Goal: Task Accomplishment & Management: Complete application form

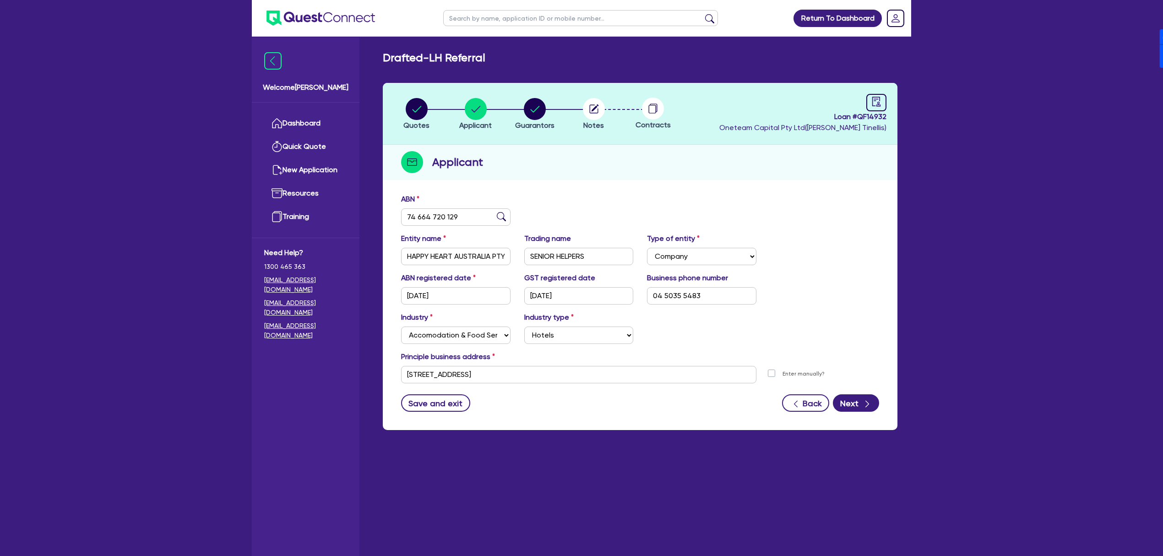
select select "COMPANY"
select select "ACCOMODATION_FOOD"
select select "HOTELS"
click at [862, 404] on div "button" at bounding box center [867, 402] width 10 height 11
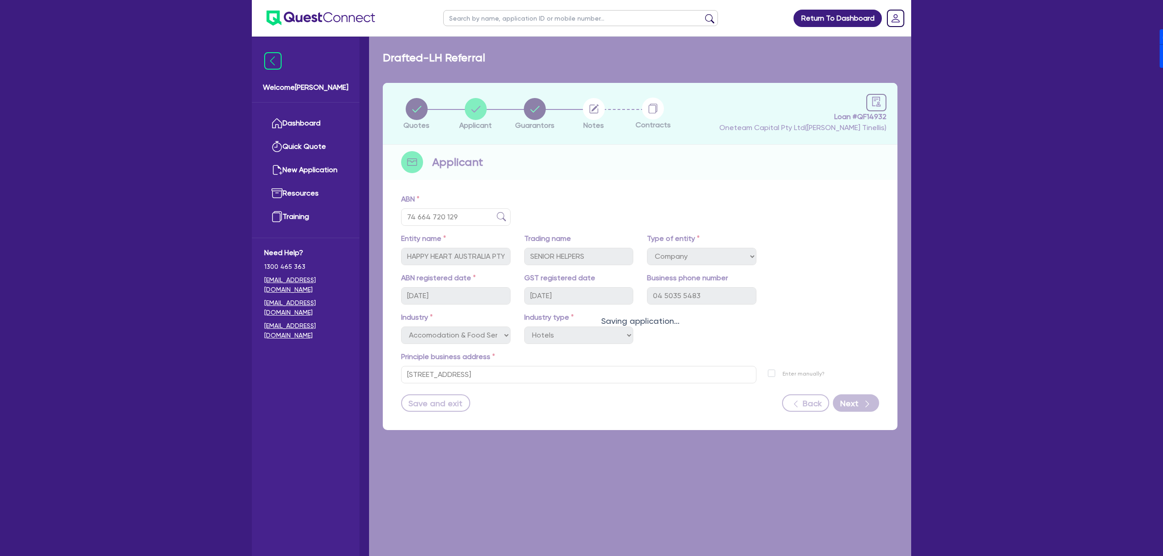
select select "MR"
select select "[GEOGRAPHIC_DATA]"
select select "SINGLE"
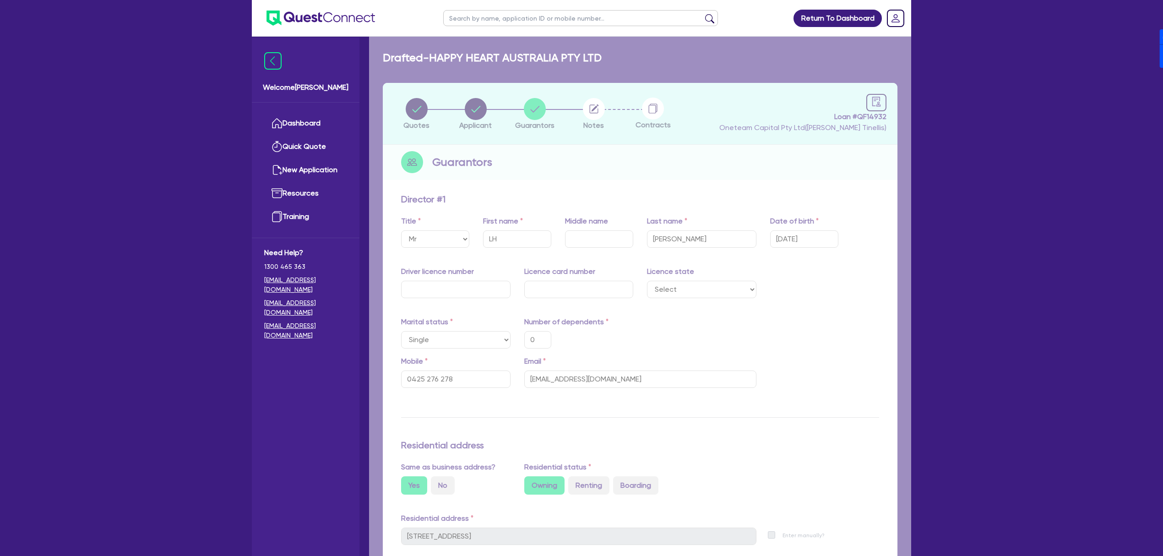
type input "0"
type input "0425 276 278"
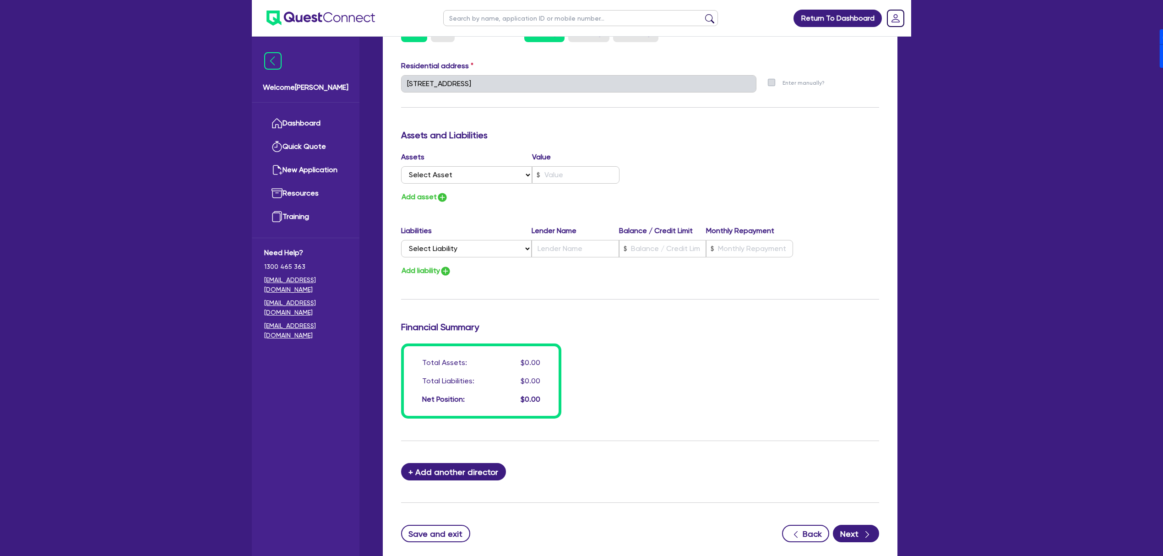
scroll to position [513, 0]
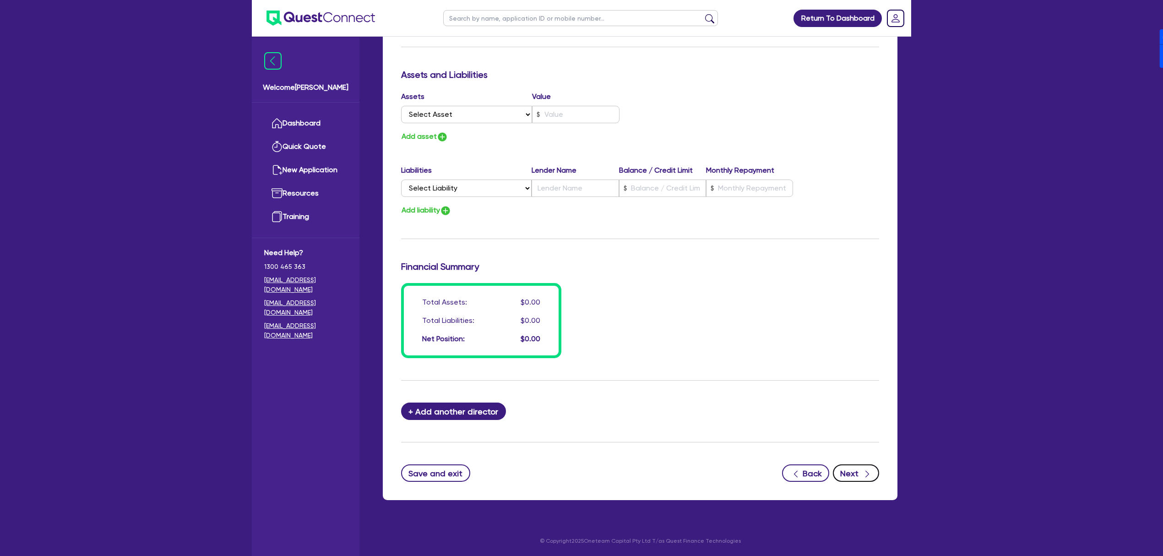
click at [859, 473] on button "Next" at bounding box center [856, 472] width 46 height 17
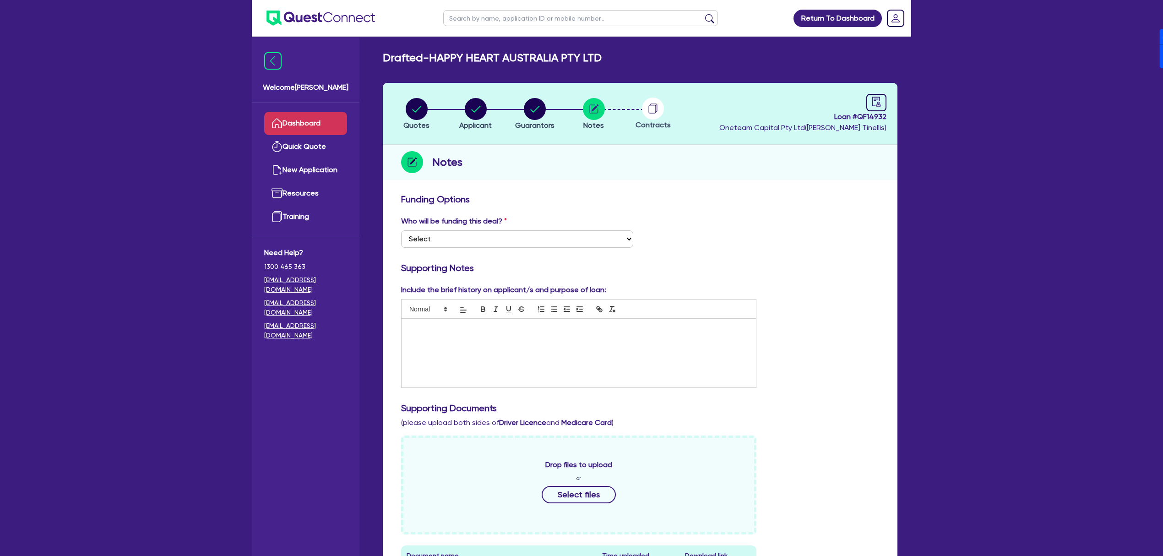
click at [290, 120] on link "Dashboard" at bounding box center [305, 123] width 83 height 23
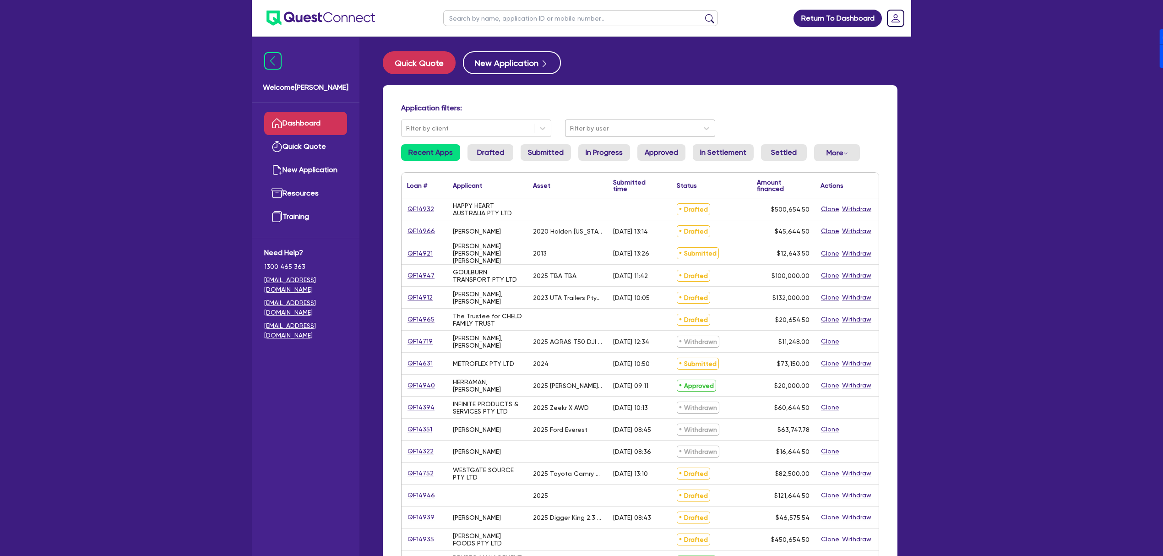
click at [632, 132] on div at bounding box center [631, 128] width 123 height 11
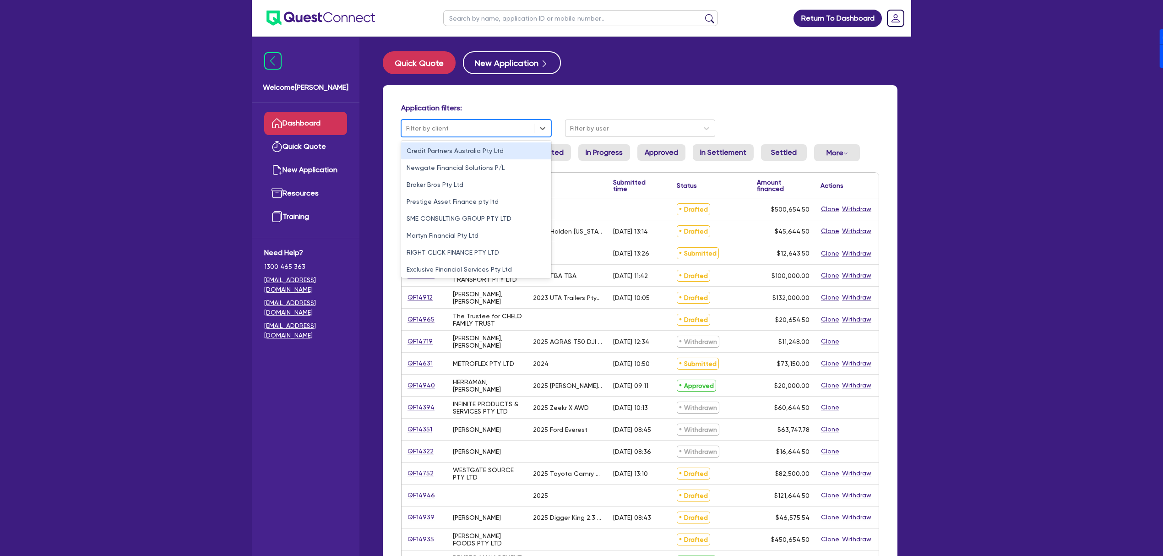
click at [490, 130] on div at bounding box center [467, 128] width 123 height 11
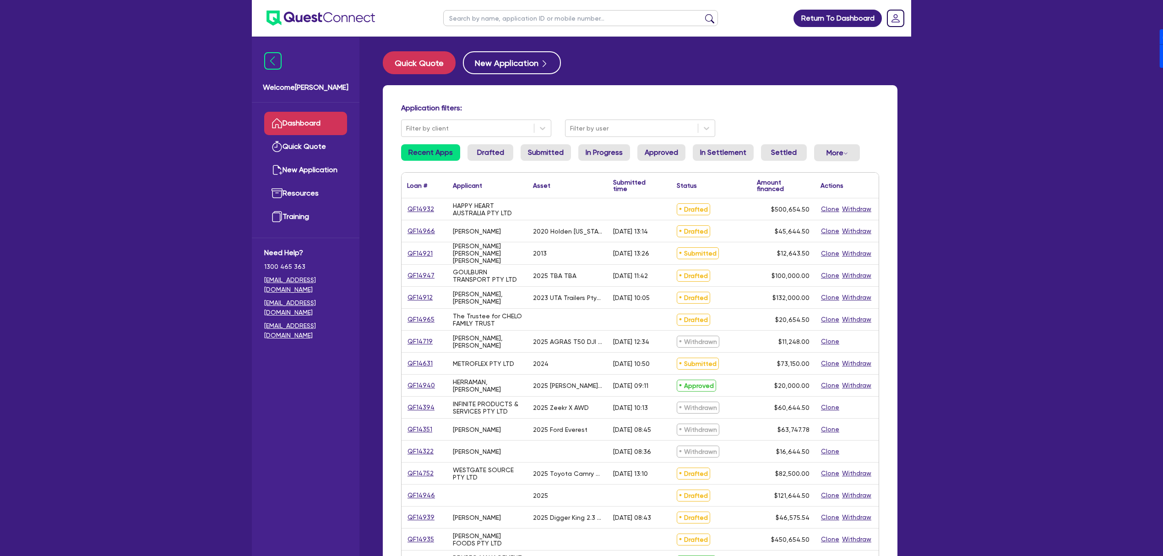
click at [788, 80] on div "Quick Quote New Application Application filters: Filter by client Filter by use…" at bounding box center [640, 372] width 542 height 643
click at [414, 321] on link "QF14965" at bounding box center [421, 319] width 28 height 11
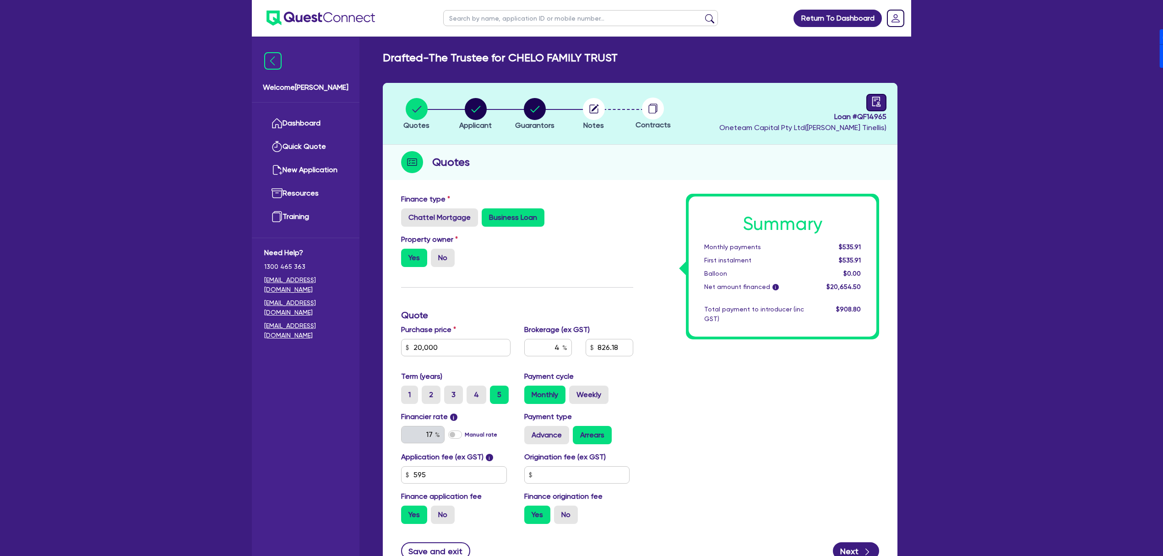
click at [872, 101] on icon "audit" at bounding box center [876, 102] width 8 height 10
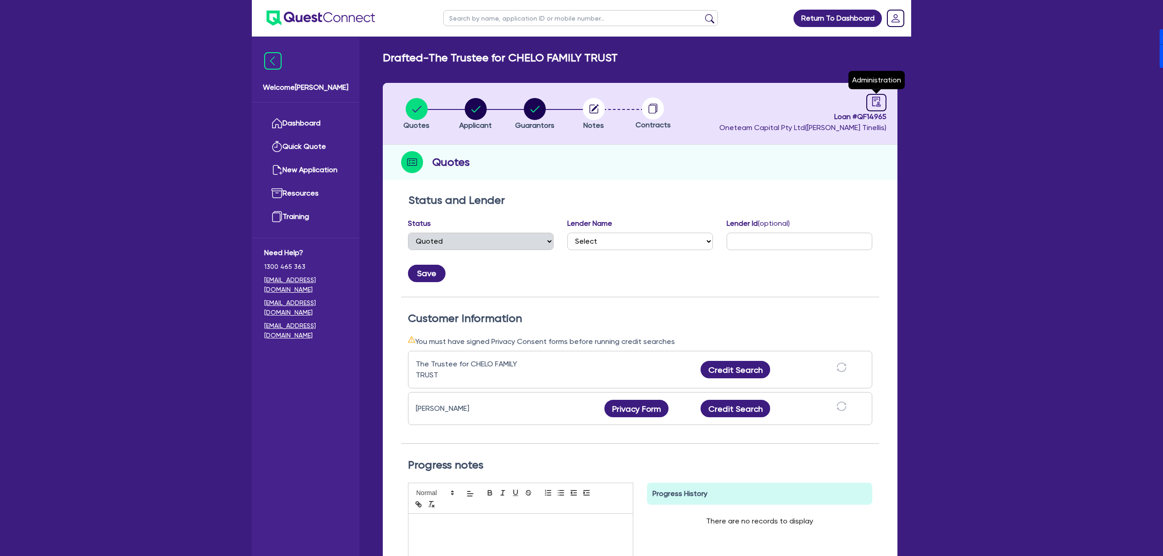
select select "DRAFTED_NEW"
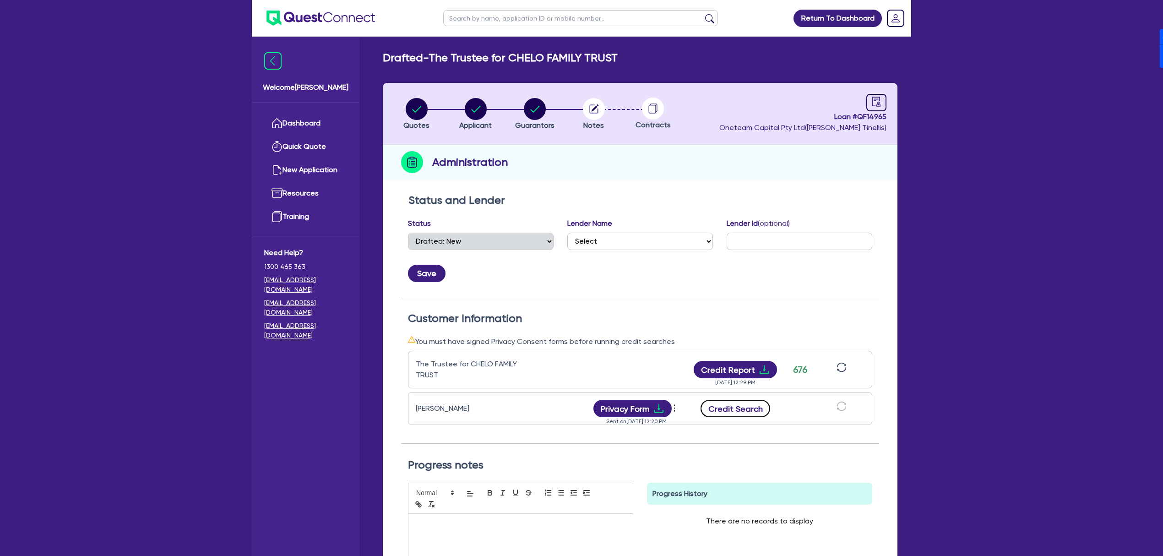
click at [745, 405] on button "Credit Search" at bounding box center [736, 408] width 70 height 17
click at [751, 370] on button "Credit Report" at bounding box center [736, 369] width 84 height 17
click at [640, 406] on button "Privacy Form" at bounding box center [632, 408] width 79 height 17
click at [745, 413] on button "Credit Report" at bounding box center [736, 408] width 84 height 17
click at [483, 114] on circle "button" at bounding box center [476, 109] width 22 height 22
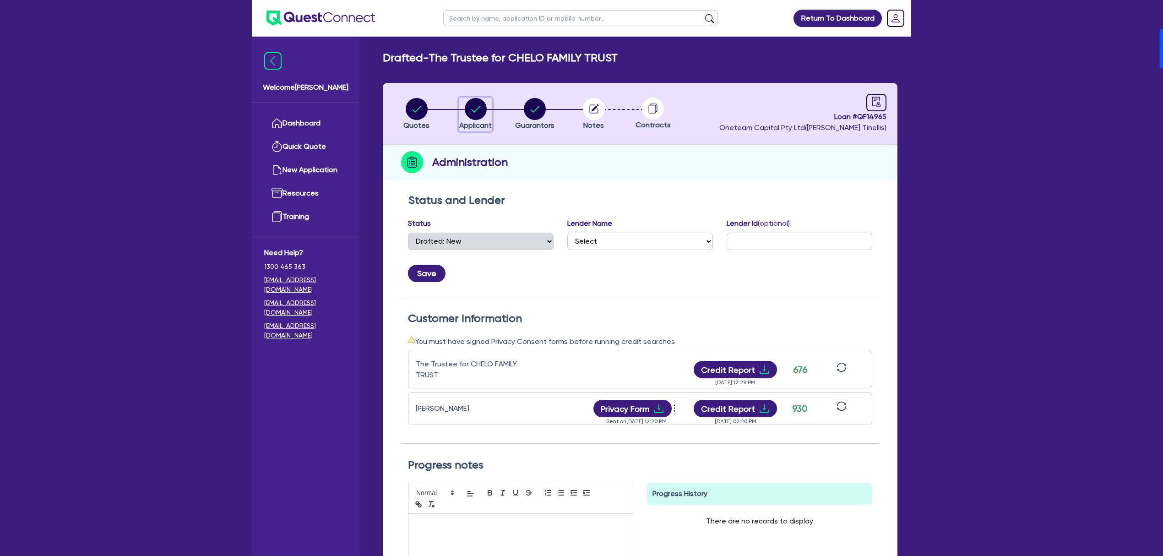
select select "TRUST"
select select "COMPANY"
select select "MANUFACTURING"
select select "PRINTING"
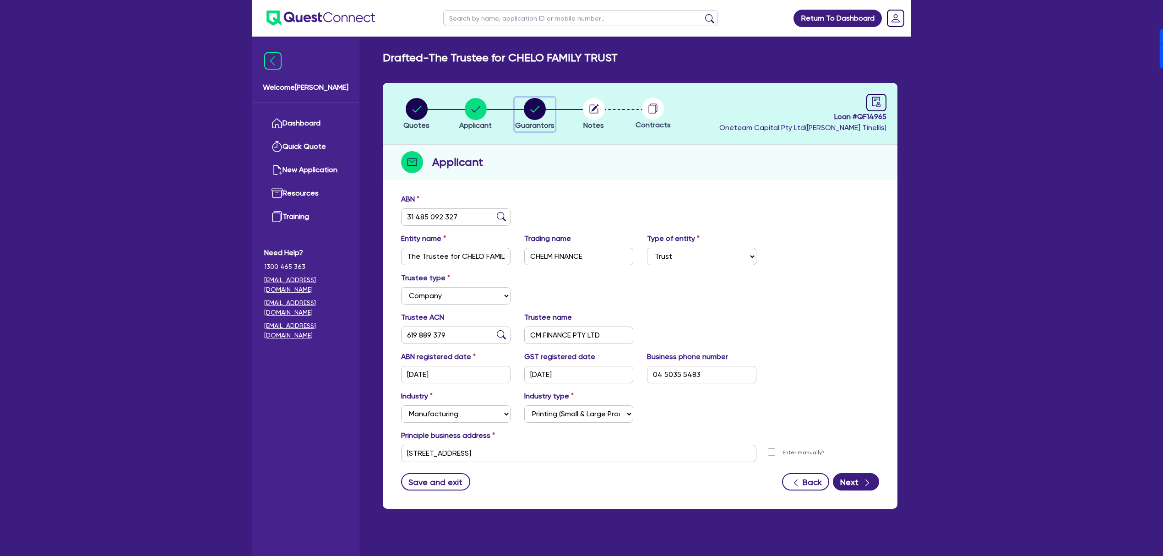
click at [546, 114] on div "button" at bounding box center [534, 109] width 39 height 22
select select "MRS"
select select "[GEOGRAPHIC_DATA]"
select select "MARRIED"
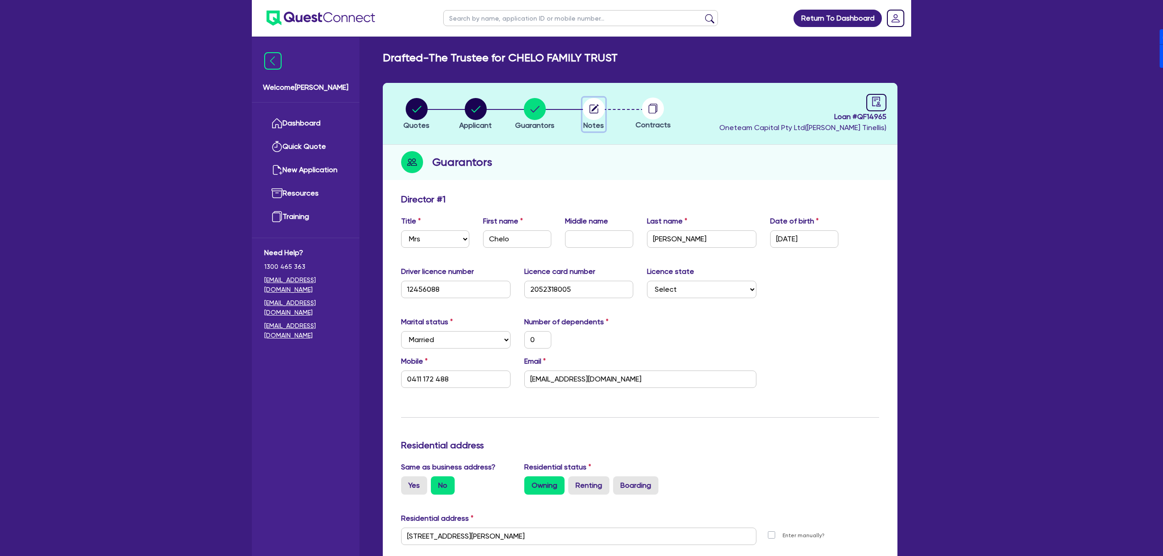
click at [594, 107] on icon "button" at bounding box center [595, 107] width 7 height 7
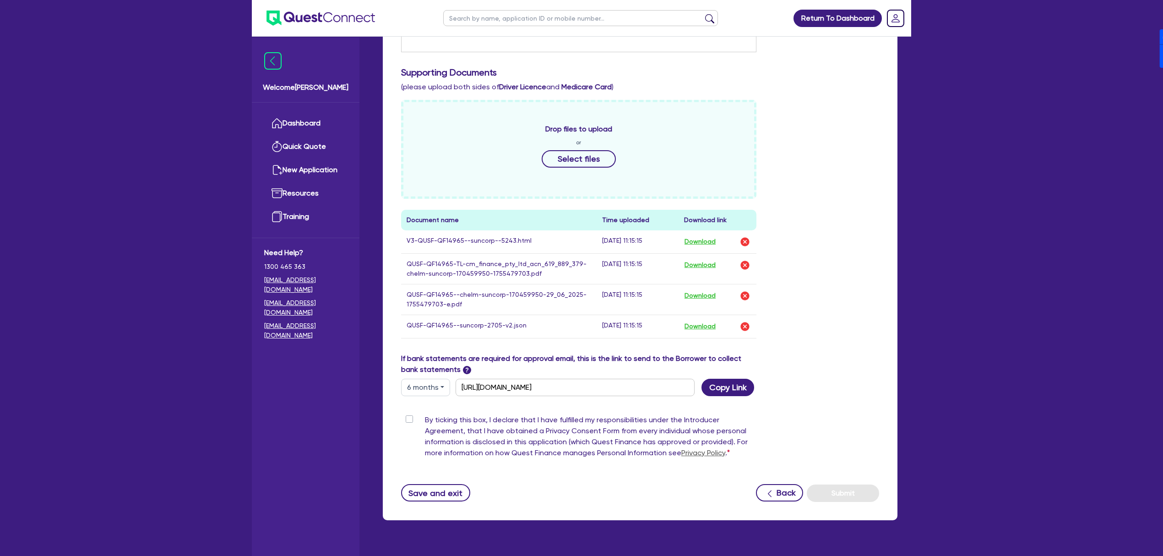
scroll to position [357, 0]
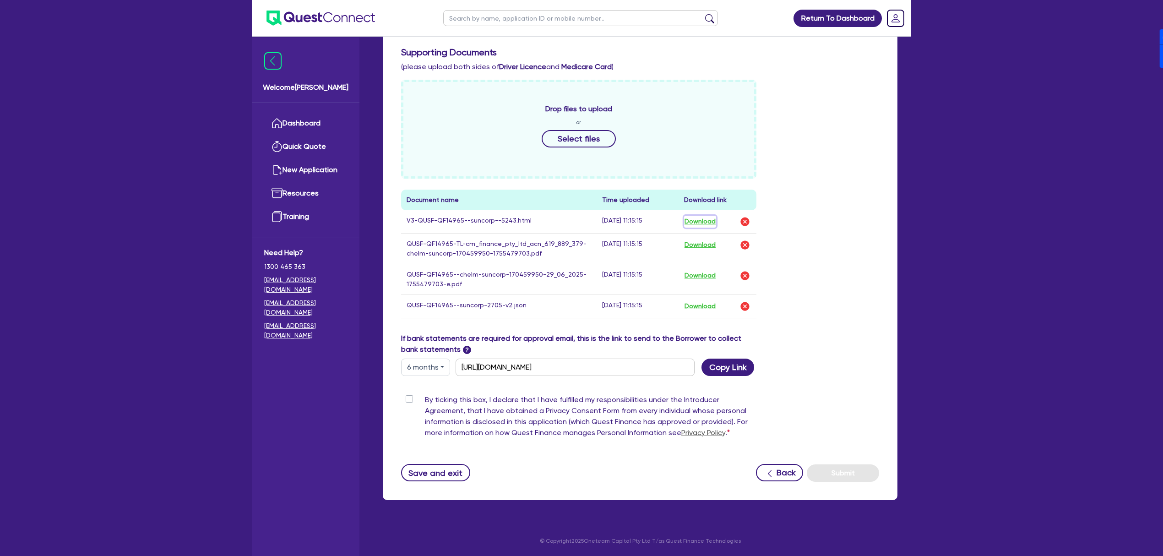
click at [702, 217] on button "Download" at bounding box center [700, 222] width 32 height 12
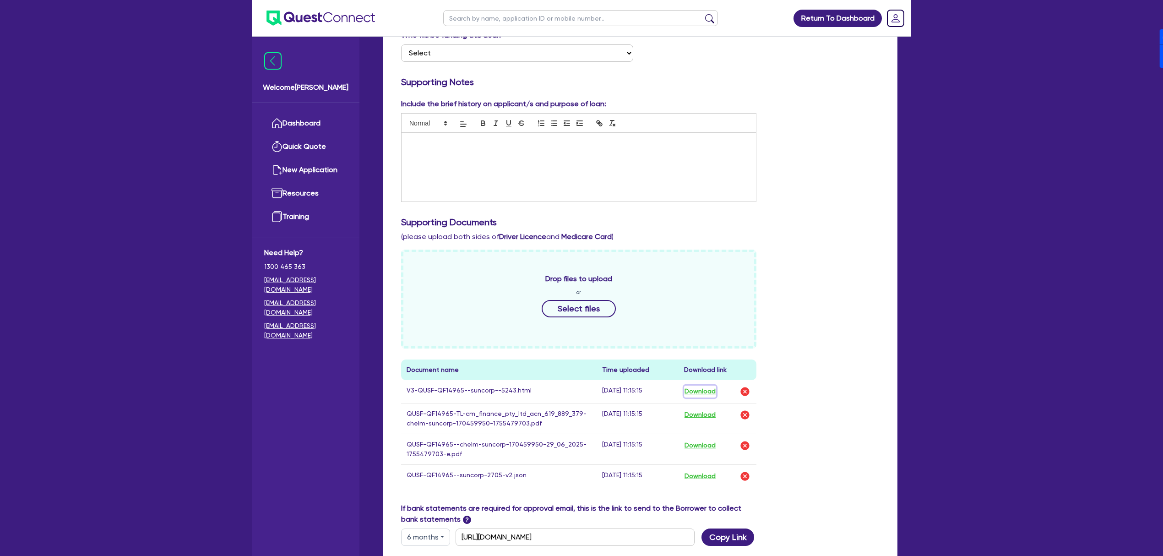
scroll to position [0, 0]
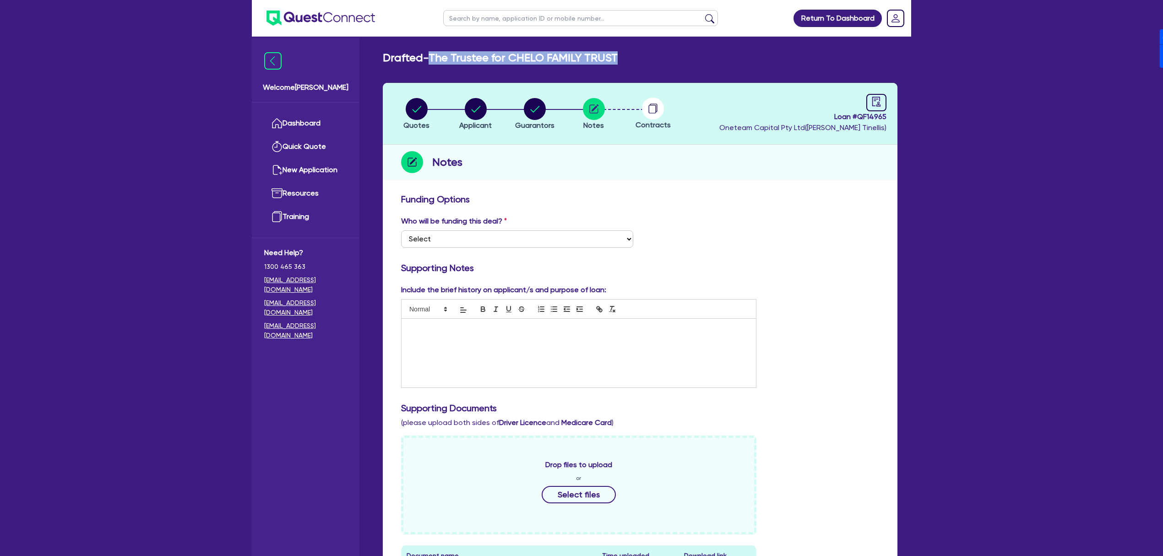
drag, startPoint x: 433, startPoint y: 55, endPoint x: 630, endPoint y: 54, distance: 197.4
click at [630, 54] on div "Drafted - The Trustee for CHELO FAMILY TRUST" at bounding box center [640, 57] width 528 height 13
copy h2 "The Trustee for CHELO FAMILY TRUST"
click at [499, 116] on li "Applicant" at bounding box center [475, 114] width 59 height 32
click at [548, 110] on div "button" at bounding box center [534, 109] width 39 height 22
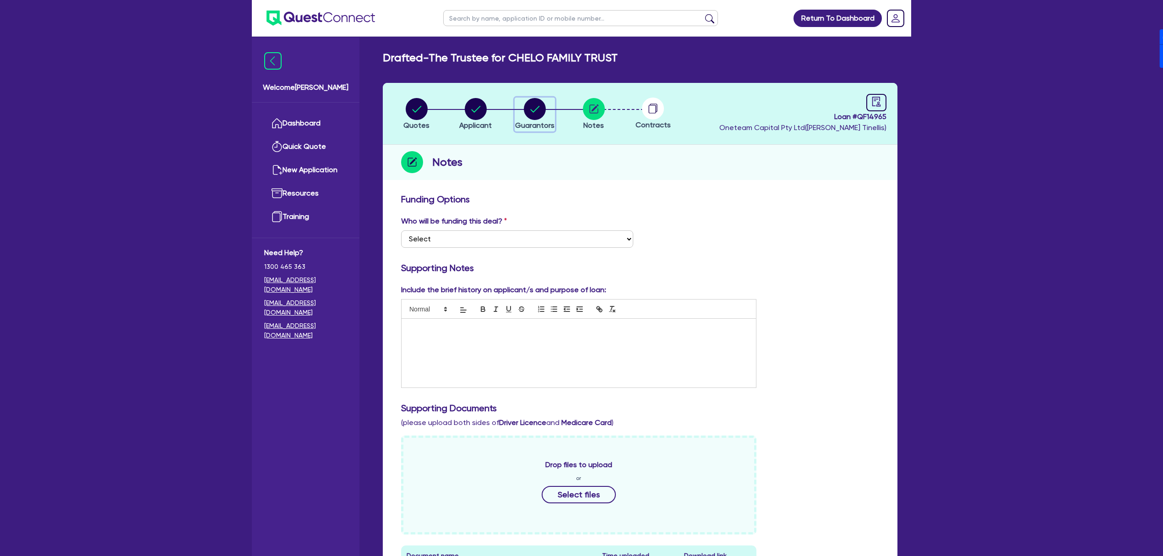
select select "MRS"
select select "[GEOGRAPHIC_DATA]"
select select "MARRIED"
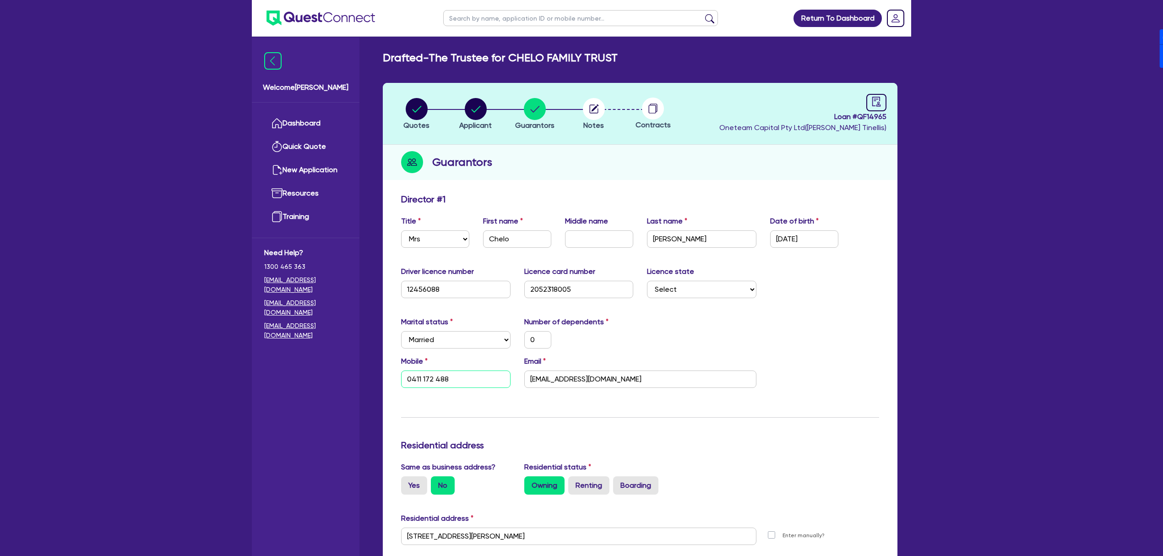
click at [474, 376] on input "0411 172 488" at bounding box center [455, 378] width 109 height 17
click at [648, 382] on input "[EMAIL_ADDRESS][DOMAIN_NAME]" at bounding box center [640, 378] width 232 height 17
click at [469, 115] on circle "button" at bounding box center [476, 109] width 22 height 22
select select "TRUST"
select select "COMPANY"
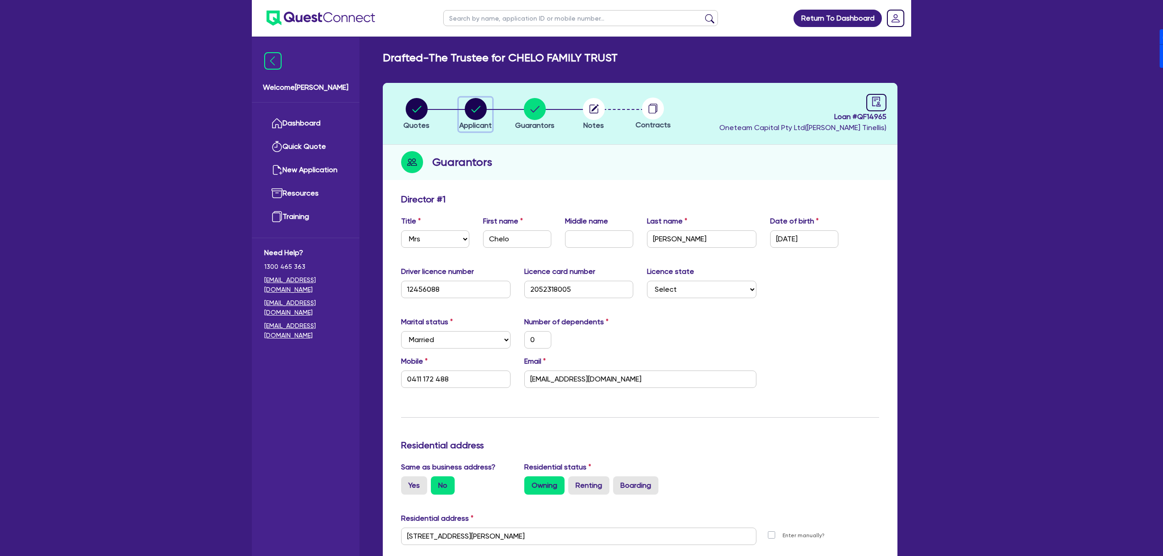
select select "MANUFACTURING"
select select "PRINTING"
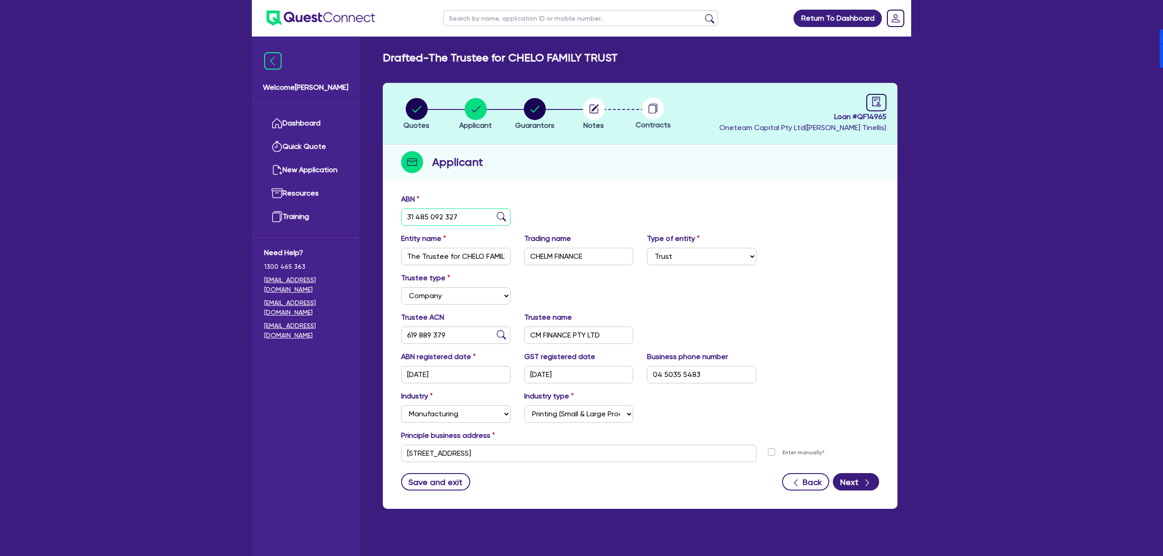
click at [467, 224] on input "31 485 092 327" at bounding box center [455, 216] width 109 height 17
click at [599, 198] on div "ABN 31 485 092 327" at bounding box center [640, 213] width 492 height 39
click at [541, 16] on input "text" at bounding box center [580, 18] width 275 height 16
paste input "QF14880"
type input "QF14880"
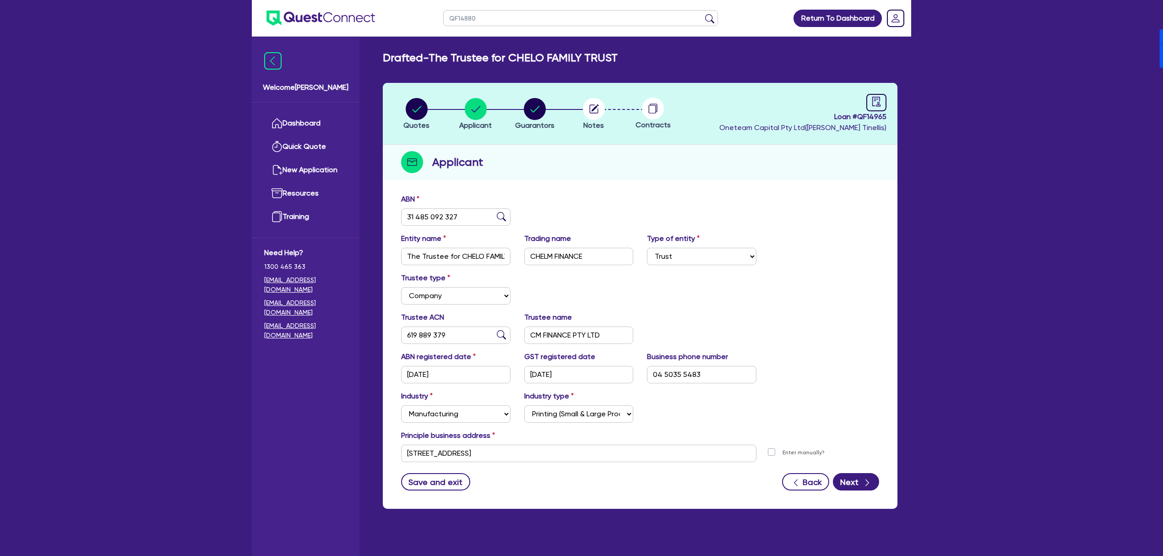
click button "submit" at bounding box center [709, 20] width 15 height 13
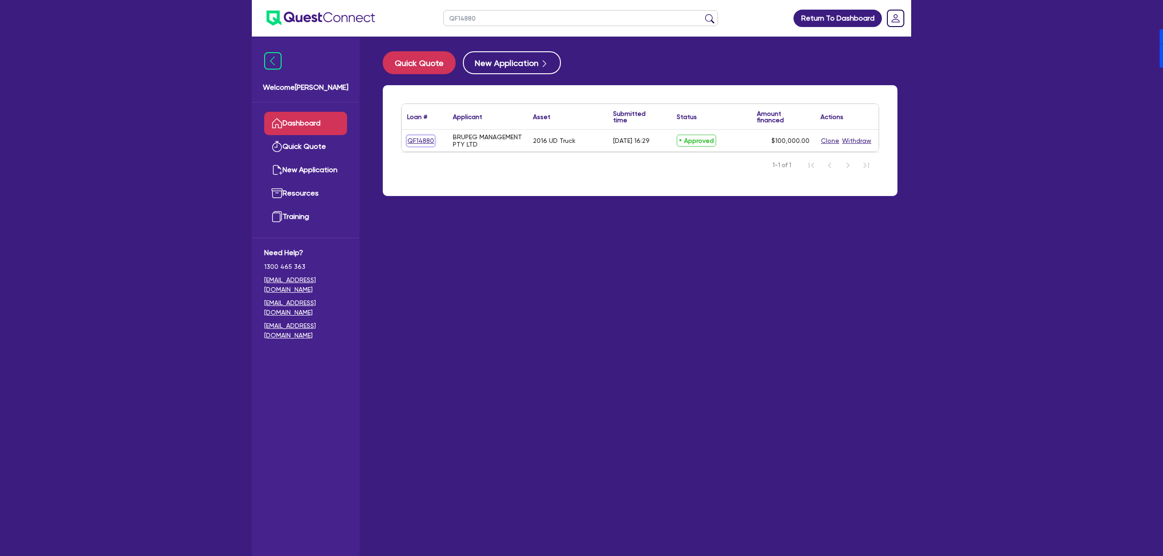
click at [415, 140] on link "QF14880" at bounding box center [420, 141] width 27 height 11
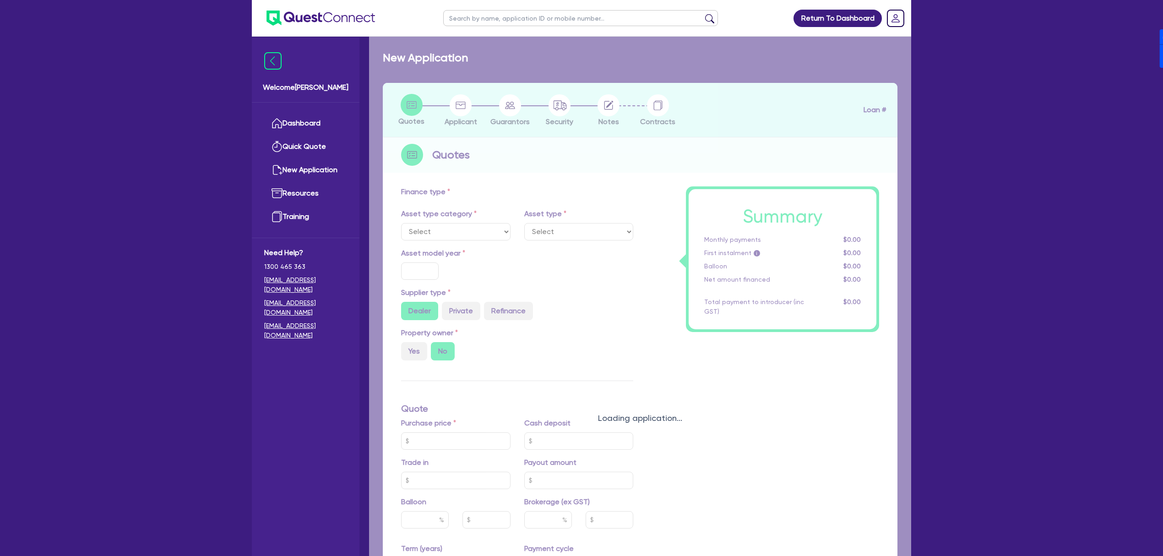
select select "PRIMARY_ASSETS"
type input "2016"
radio input "false"
radio input "true"
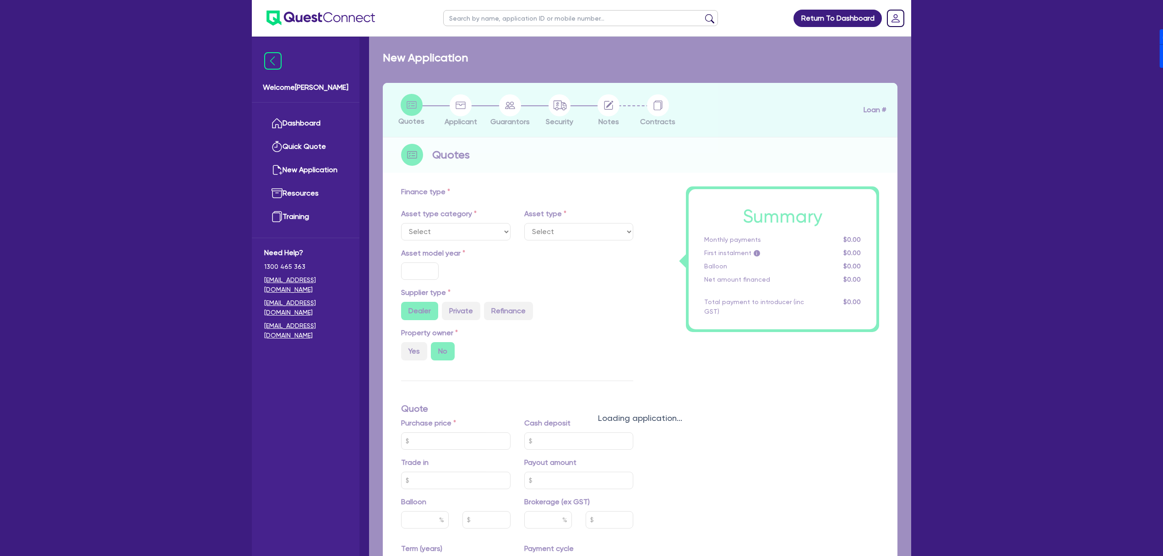
type input "150,000"
type input "50,000"
type input "8"
type input "8,000"
type input "17.95"
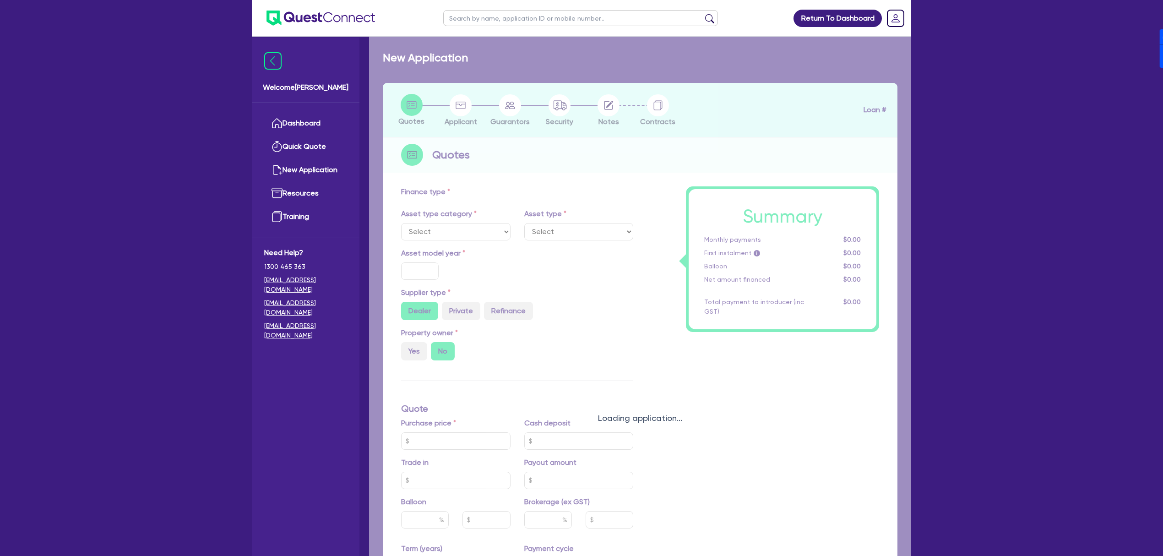
type input "1,200"
select select "HEAVY_TRUCKS"
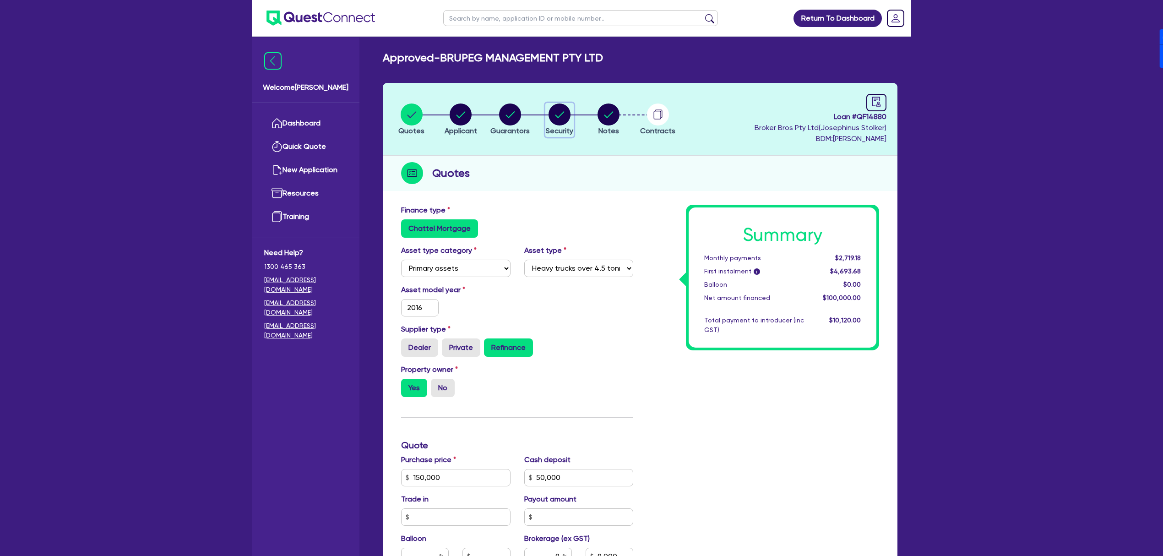
click at [555, 114] on icon "button" at bounding box center [559, 114] width 9 height 6
select select "PRIMARY_ASSETS"
select select "HEAVY_TRUCKS"
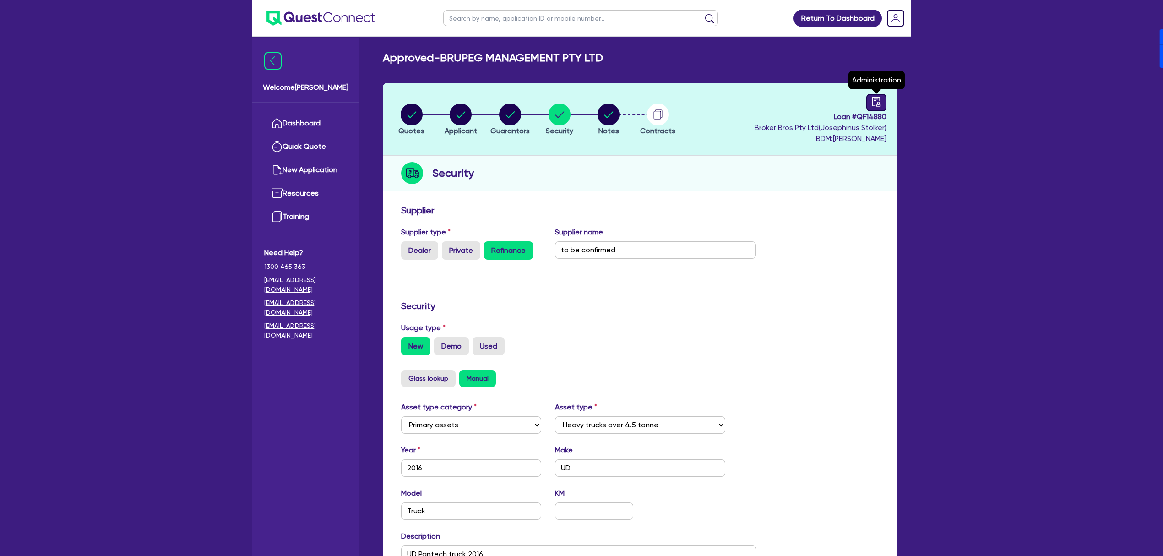
click at [880, 101] on icon "audit" at bounding box center [876, 102] width 10 height 10
select select "APPROVED_WAITING_FOR_MORE_INFO"
select select "Quest Finance - Own Book"
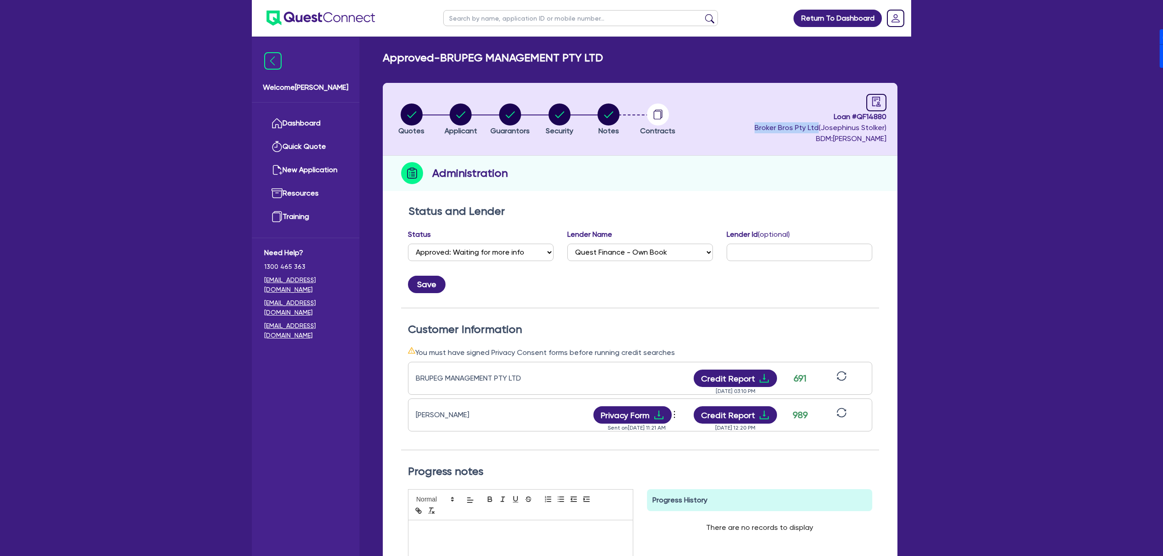
drag, startPoint x: 755, startPoint y: 126, endPoint x: 817, endPoint y: 123, distance: 62.4
click at [817, 123] on span "Broker Bros Pty Ltd ( [PERSON_NAME] )" at bounding box center [821, 127] width 132 height 9
copy span "Broker Bros Pty Ltd"
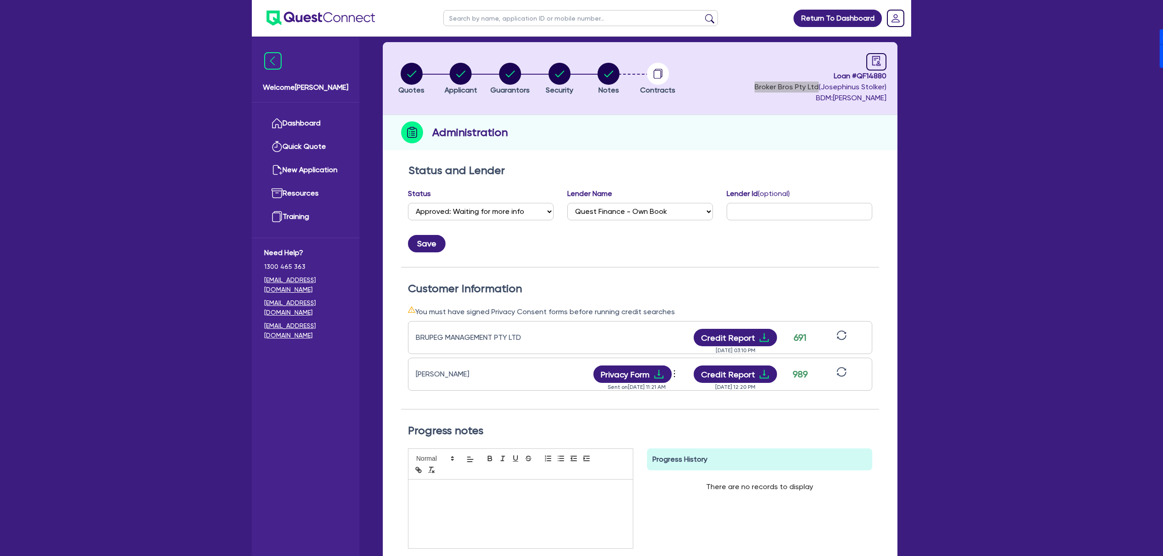
scroll to position [155, 0]
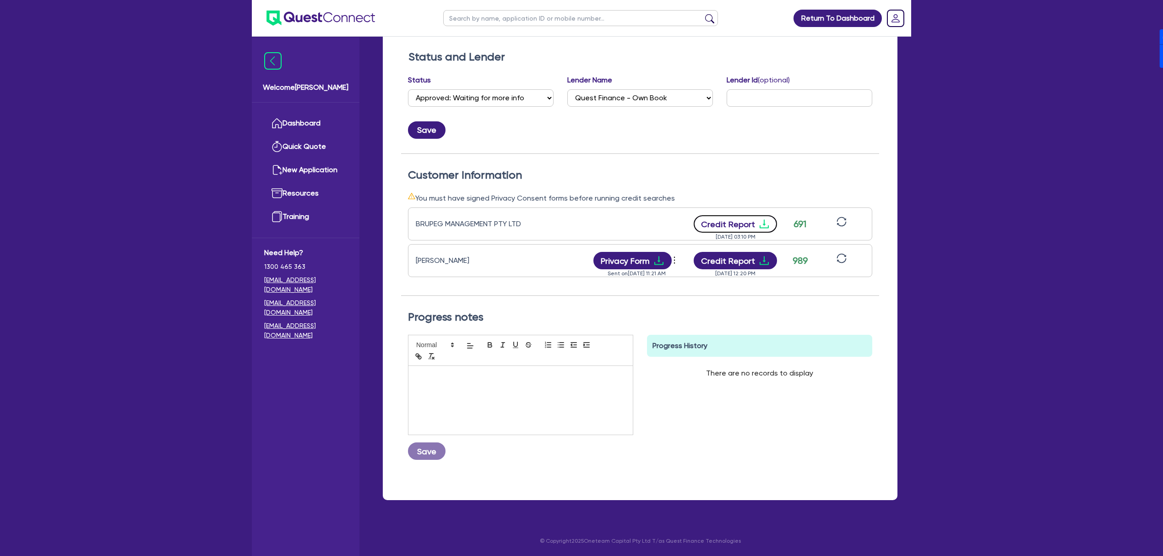
click at [764, 220] on icon "download" at bounding box center [764, 223] width 11 height 11
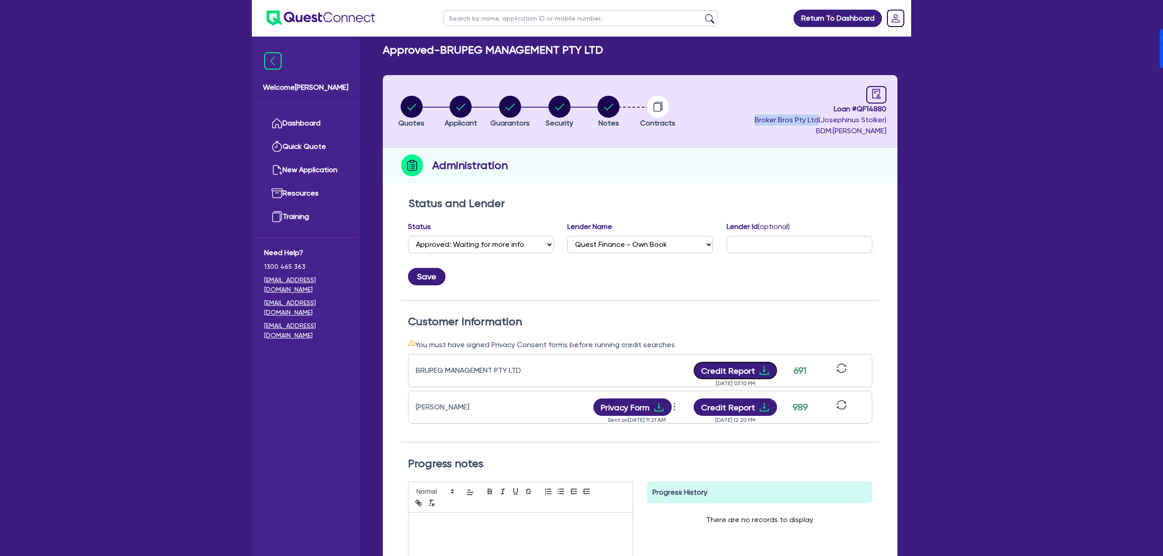
scroll to position [0, 0]
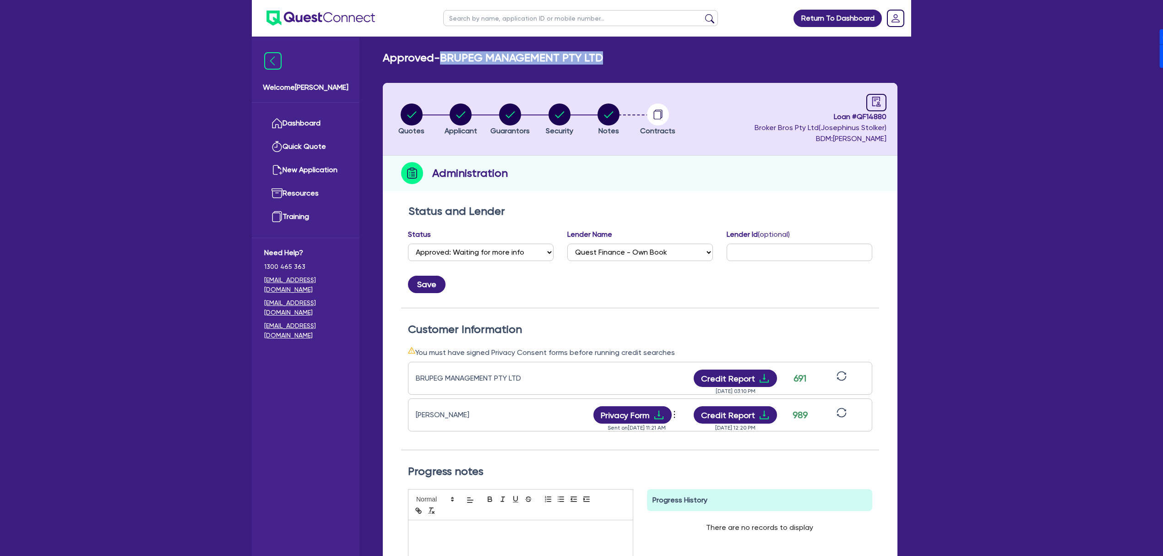
drag, startPoint x: 444, startPoint y: 59, endPoint x: 640, endPoint y: 46, distance: 196.9
click at [640, 46] on main "Approved - BRUPEG MANAGEMENT PTY LTD Quotes Applicant [GEOGRAPHIC_DATA] Securit…" at bounding box center [640, 362] width 542 height 651
copy h2 "BRUPEG MANAGEMENT PTY LTD"
click at [713, 54] on div "Approved - BRUPEG MANAGEMENT PTY LTD" at bounding box center [640, 57] width 528 height 13
click at [301, 120] on link "Dashboard" at bounding box center [305, 123] width 83 height 23
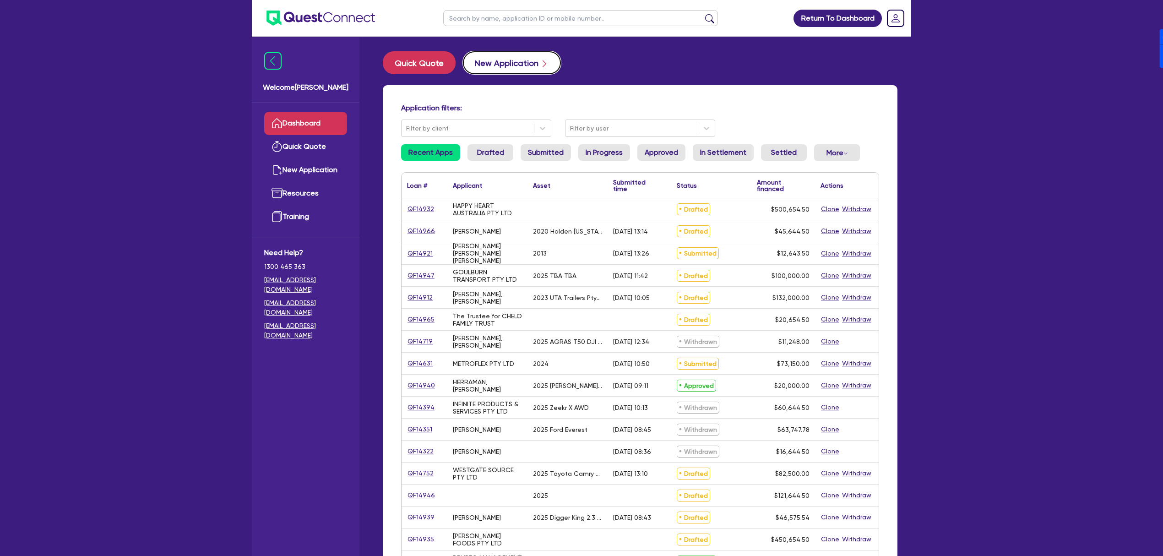
click at [511, 61] on button "New Application" at bounding box center [512, 62] width 98 height 23
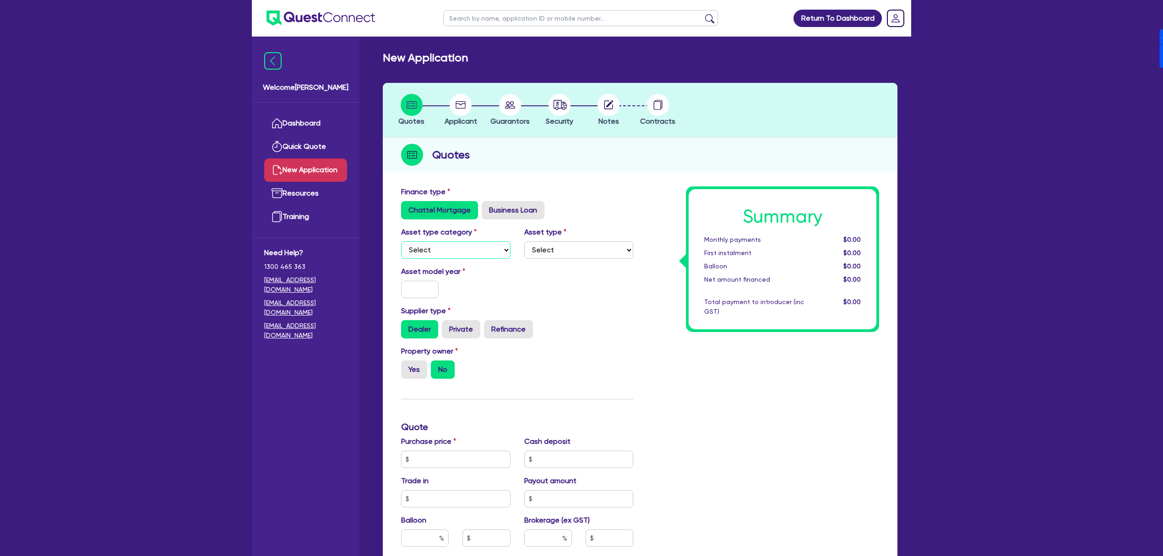
drag, startPoint x: 475, startPoint y: 244, endPoint x: 473, endPoint y: 256, distance: 13.0
click at [475, 244] on select "Select Cars and light trucks Primary assets Secondary assets Tertiary assets" at bounding box center [455, 249] width 109 height 17
select select "CARS_AND_LIGHT_TRUCKS"
click at [401, 241] on select "Select Cars and light trucks Primary assets Secondary assets Tertiary assets" at bounding box center [455, 249] width 109 height 17
drag, startPoint x: 585, startPoint y: 245, endPoint x: 577, endPoint y: 254, distance: 12.3
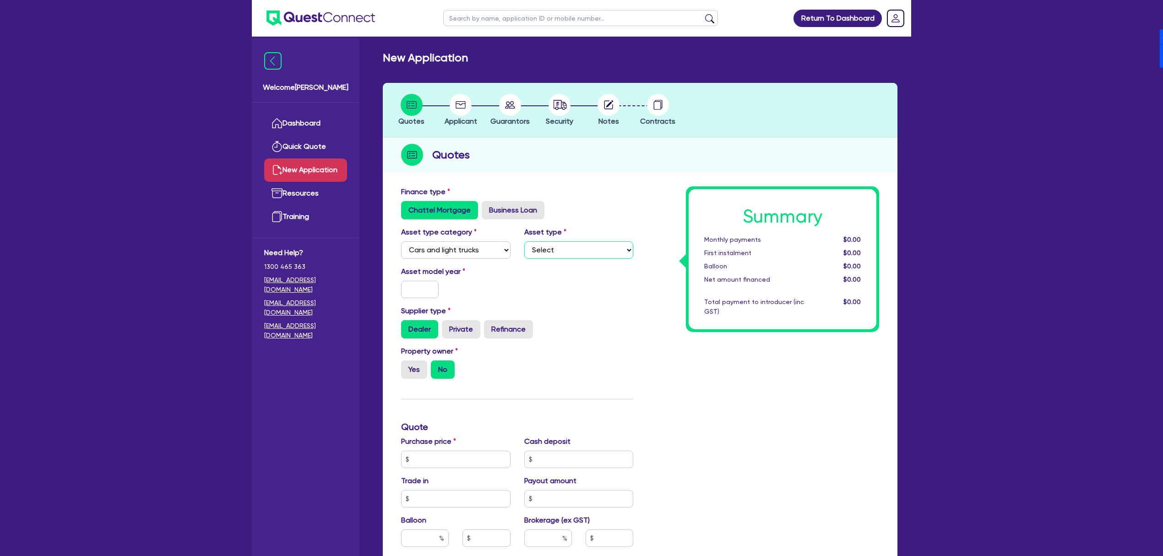
click at [585, 245] on select "Select Passenger vehicles Vans and utes Light trucks up to 4.5 tonne" at bounding box center [578, 249] width 109 height 17
select select "PASSENGER_VEHICLES"
click at [524, 241] on select "Select Passenger vehicles Vans and utes Light trucks up to 4.5 tonne" at bounding box center [578, 249] width 109 height 17
click at [425, 291] on input "text" at bounding box center [420, 289] width 38 height 17
type input "2025"
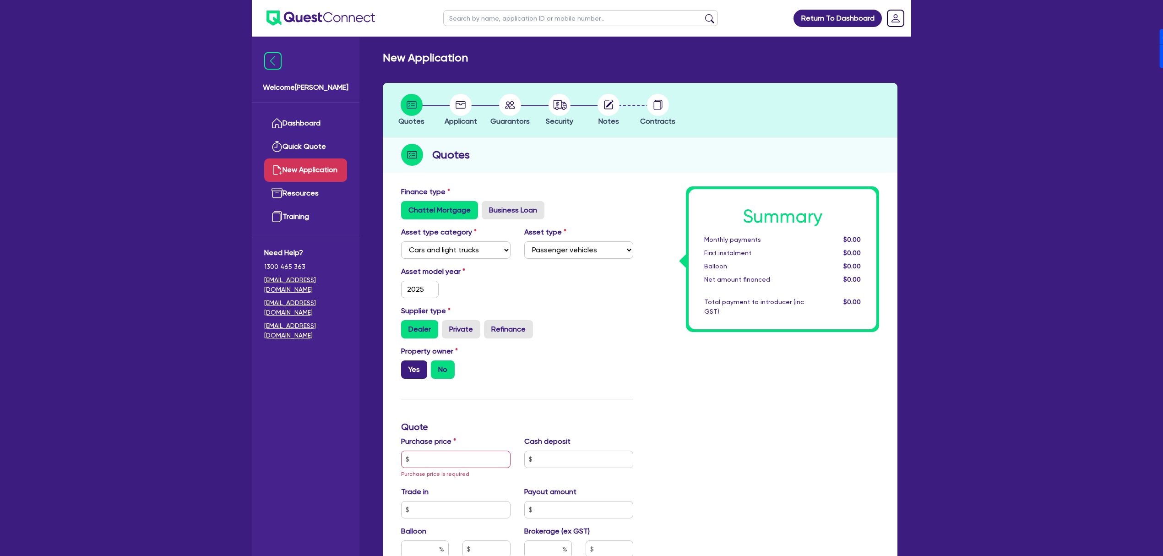
click at [414, 367] on label "Yes" at bounding box center [414, 369] width 26 height 18
click at [407, 366] on input "Yes" at bounding box center [404, 363] width 6 height 6
radio input "true"
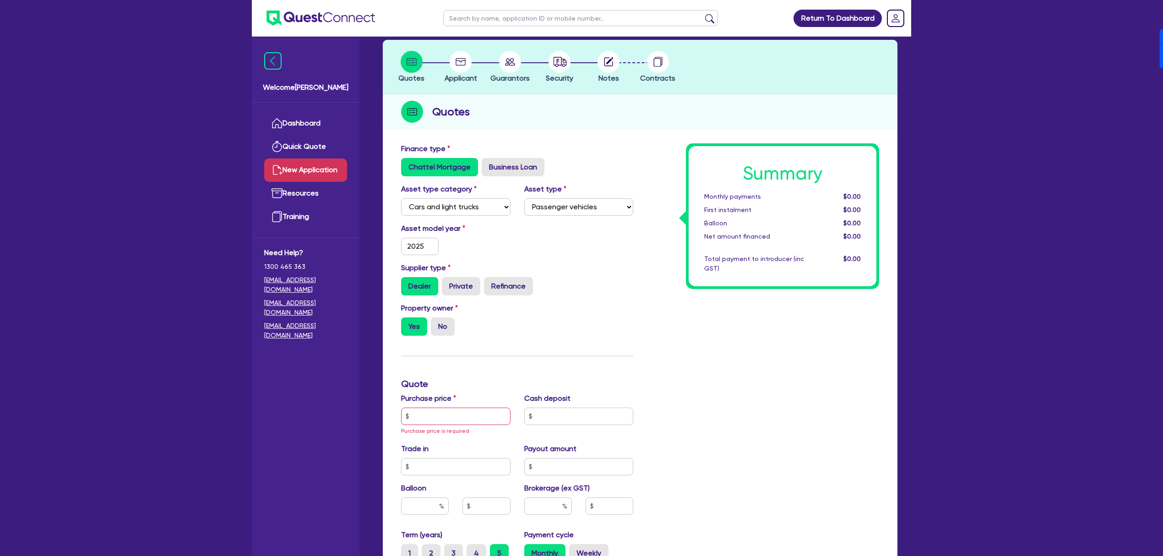
scroll to position [183, 0]
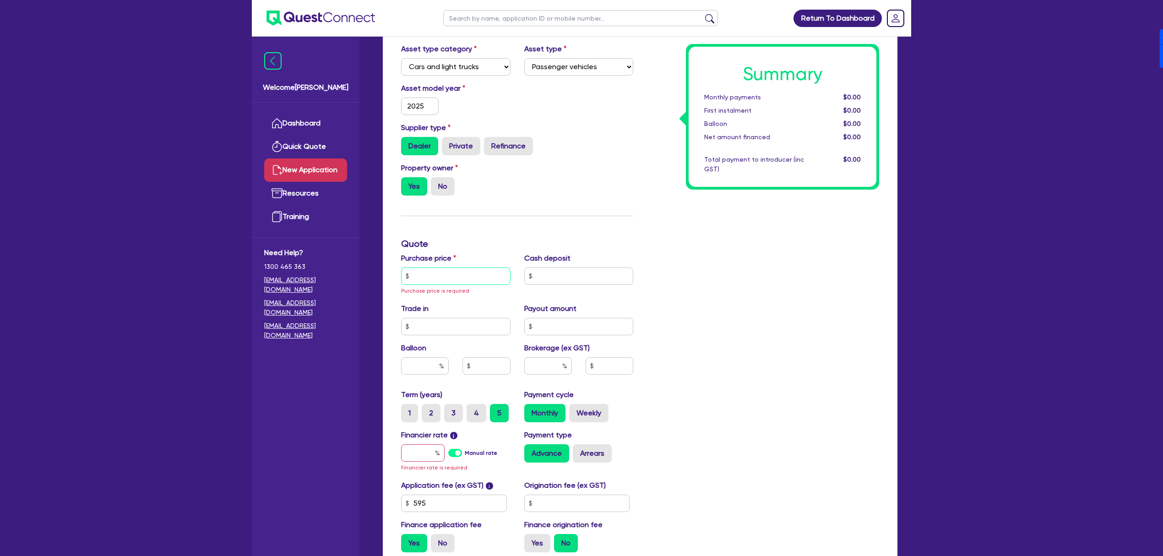
click at [456, 277] on input "text" at bounding box center [455, 275] width 109 height 17
type input "45,000"
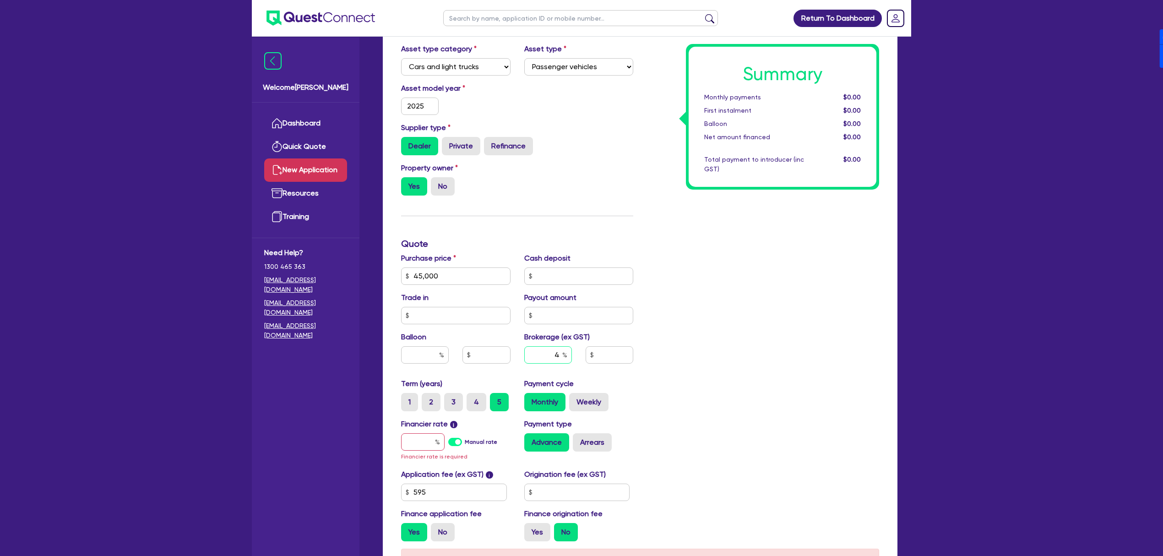
type input "4"
click at [465, 444] on label "Manual rate" at bounding box center [481, 442] width 33 height 8
click at [0, 0] on input "Manual rate" at bounding box center [0, 0] width 0 height 0
type input "1,826.18"
type input "17"
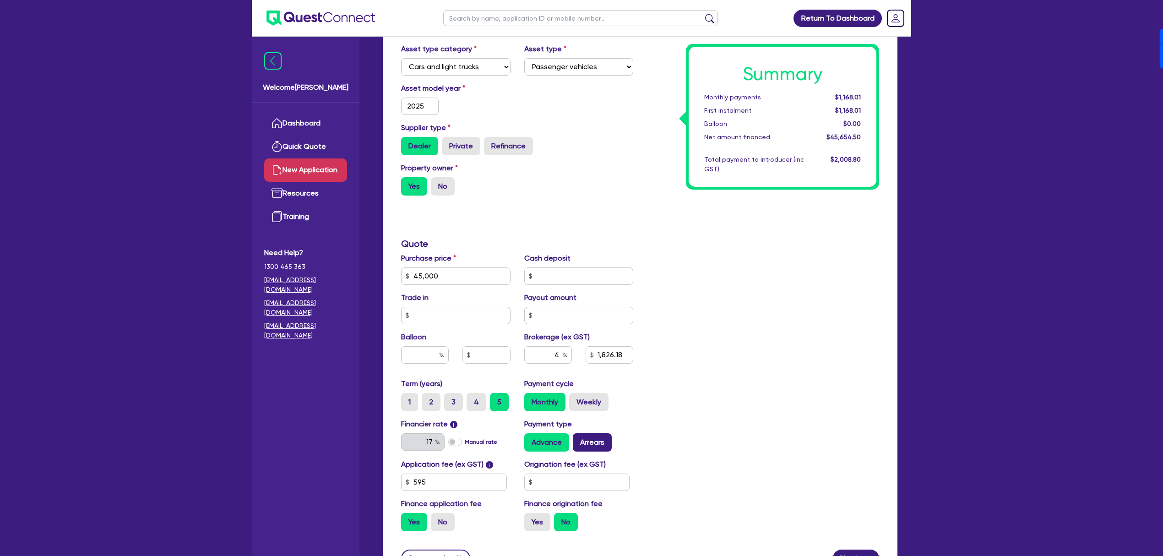
click at [588, 437] on label "Arrears" at bounding box center [592, 442] width 39 height 18
click at [579, 437] on input "Arrears" at bounding box center [576, 436] width 6 height 6
radio input "true"
type input "1,826.18"
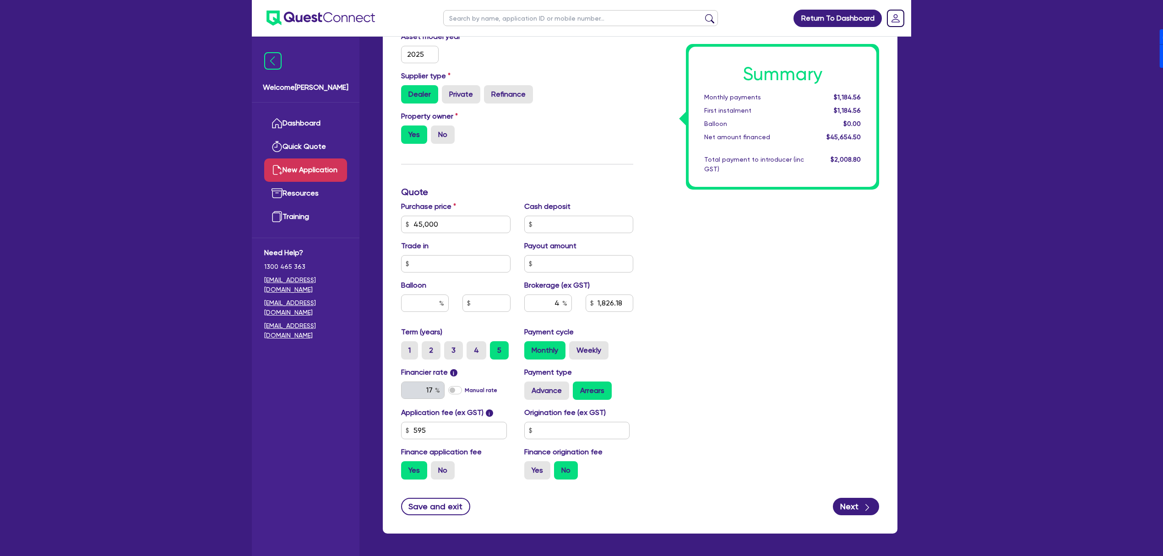
scroll to position [244, 0]
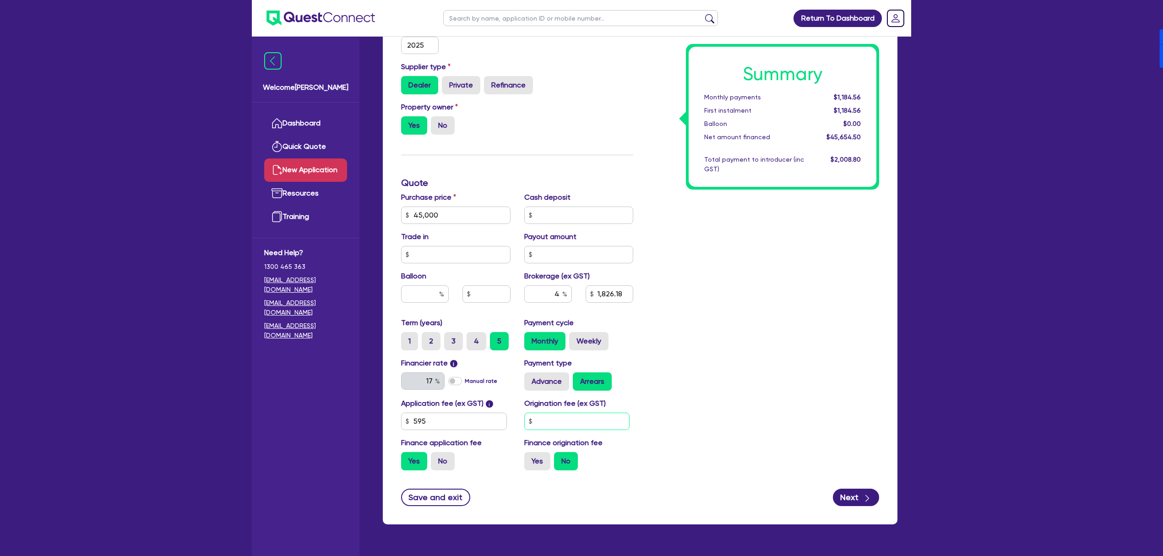
click at [587, 427] on input "text" at bounding box center [577, 421] width 106 height 17
type input "900"
type input "1,826.18"
click at [540, 464] on label "Yes" at bounding box center [537, 461] width 26 height 18
click at [530, 458] on input "Yes" at bounding box center [527, 455] width 6 height 6
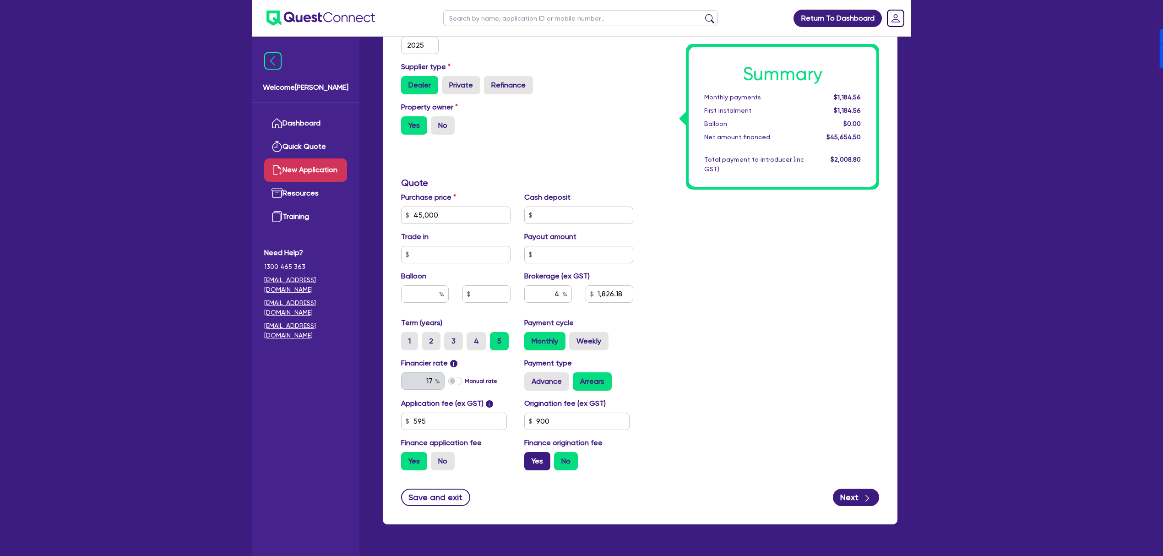
radio input "true"
click at [883, 429] on div "Summary Monthly payments $1,210.25 First instalment $1,210.25 Balloon $0.00 Net…" at bounding box center [763, 209] width 246 height 535
click at [867, 497] on icon "button" at bounding box center [867, 498] width 9 height 9
type input "1,865.78"
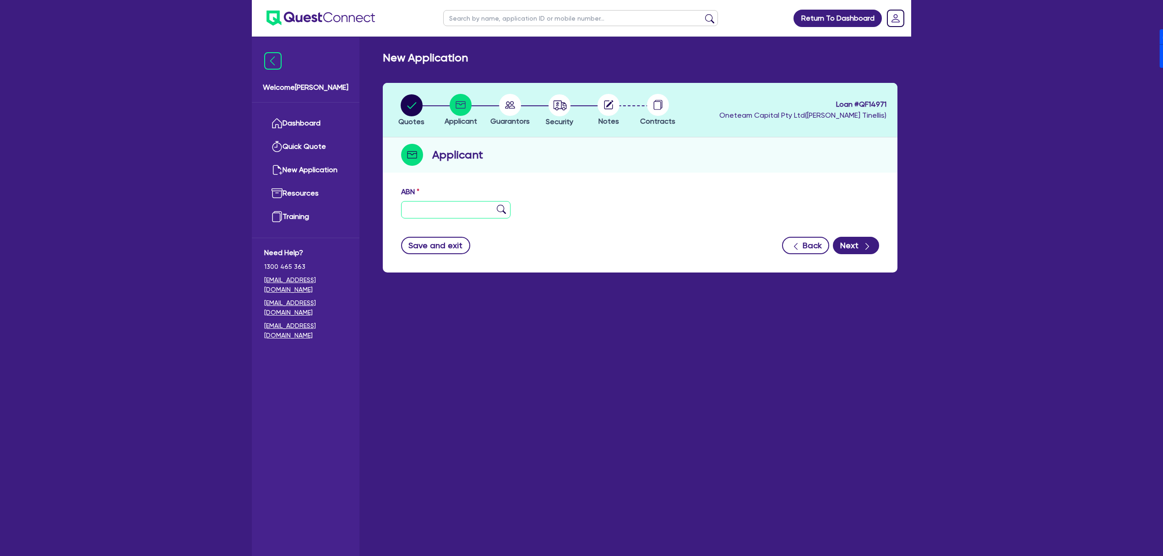
click at [463, 207] on input "text" at bounding box center [455, 209] width 109 height 17
click at [861, 218] on div "ABN 11 111 111 111" at bounding box center [640, 205] width 492 height 39
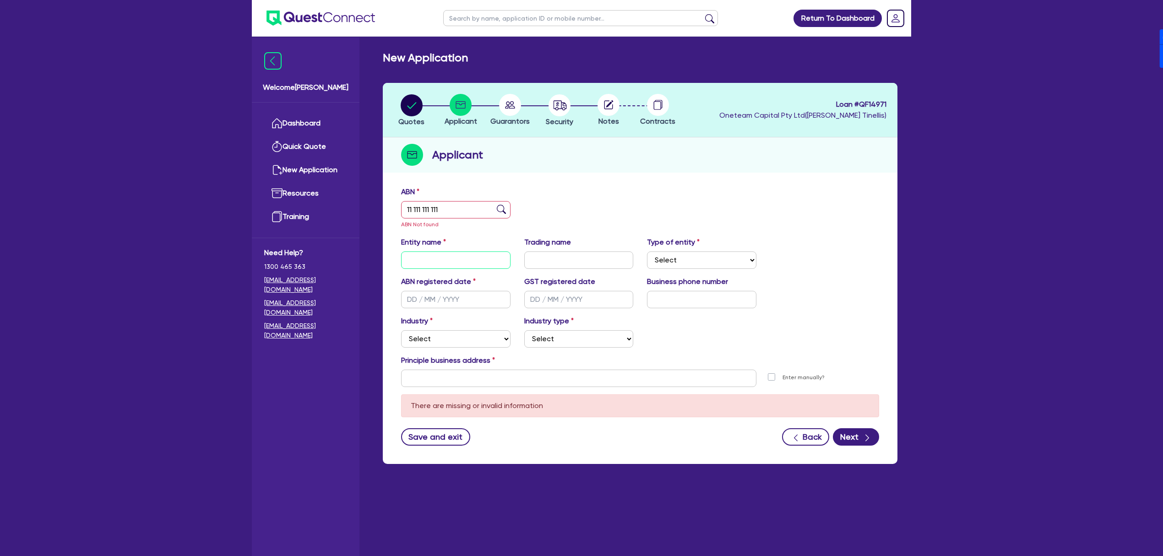
click at [452, 257] on input "text" at bounding box center [455, 259] width 109 height 17
click at [456, 206] on input "11 111 111 111" at bounding box center [455, 209] width 109 height 17
paste input "27 908 622 997"
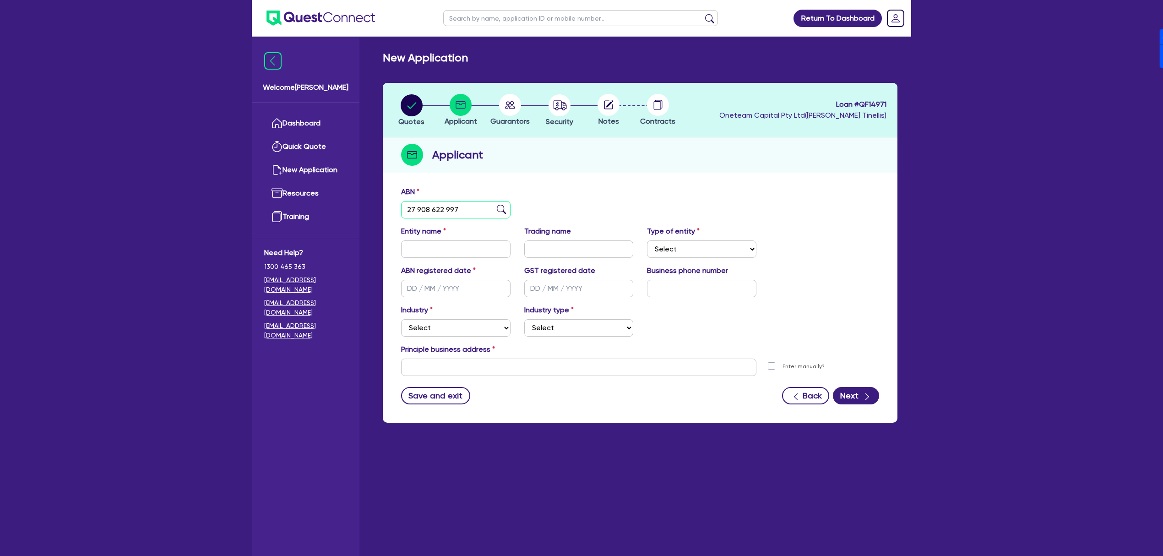
type input "27 908 622 997"
click at [595, 203] on div "ABN 27 908 622 997" at bounding box center [640, 205] width 492 height 39
type input "[PERSON_NAME]"
select select "SOLE_TRADER"
type input "[DATE]"
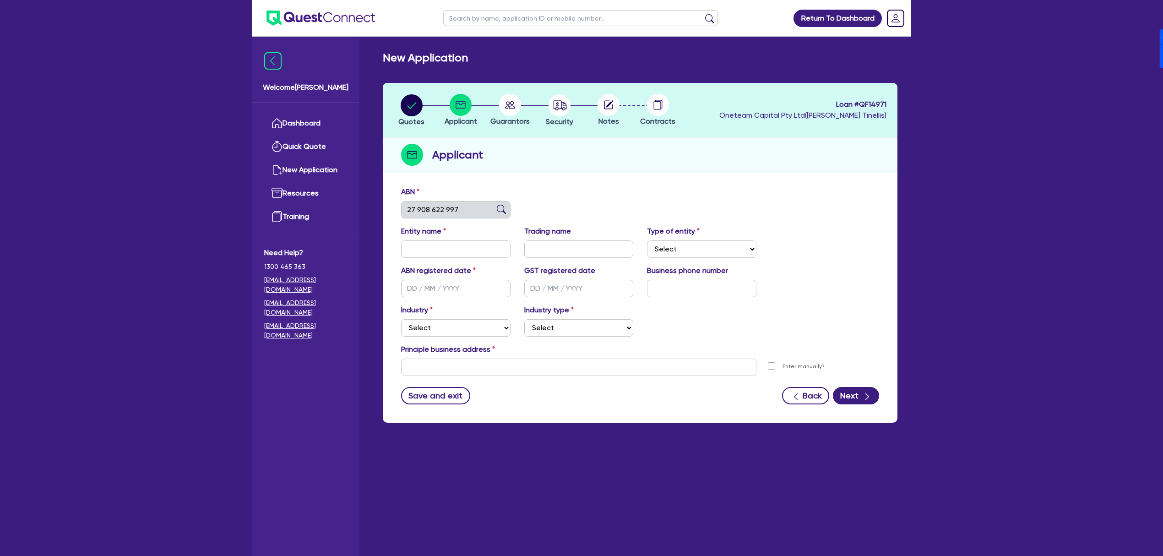
type input "[DATE]"
click at [461, 337] on div "Industry Select Accomodation & Food Services Administrative & Support Services …" at bounding box center [640, 324] width 492 height 39
click at [462, 333] on select "Select Accomodation & Food Services Administrative & Support Services Agricultu…" at bounding box center [455, 327] width 109 height 17
select select "BUILDING_CONSTRUCTION"
click at [401, 319] on select "Select Accomodation & Food Services Administrative & Support Services Agricultu…" at bounding box center [455, 327] width 109 height 17
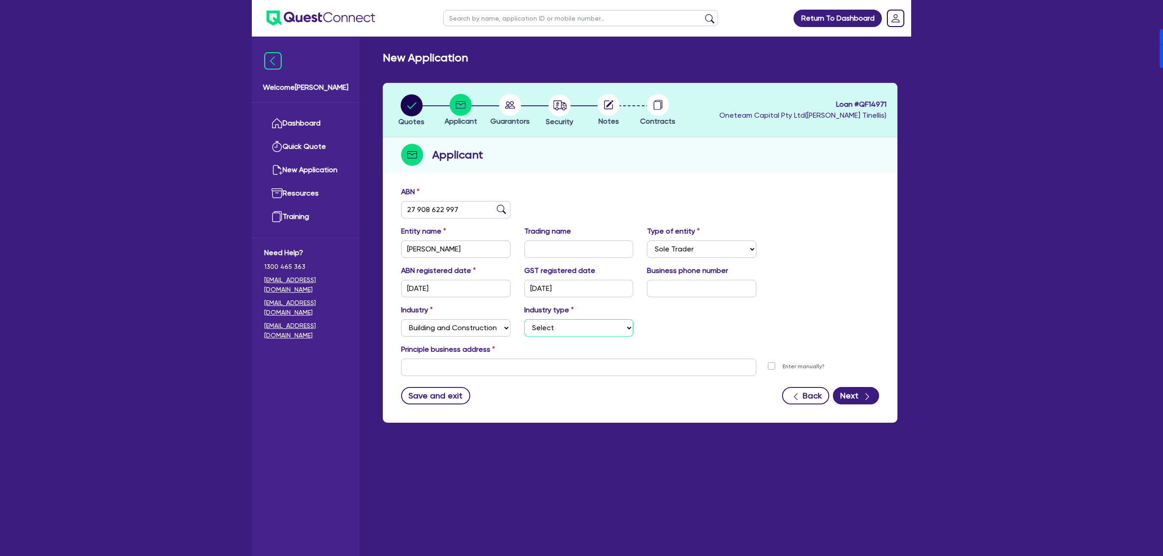
click at [587, 323] on select "Select Trades People Providing Services Direct to Consumers Trades People Provi…" at bounding box center [578, 327] width 109 height 17
select select "TRADES_SERVICES_CONSUMERS"
click at [524, 319] on select "Select Trades People Providing Services Direct to Consumers Trades People Provi…" at bounding box center [578, 327] width 109 height 17
click at [695, 285] on input "text" at bounding box center [701, 288] width 109 height 17
paste input "61 4249 2590"
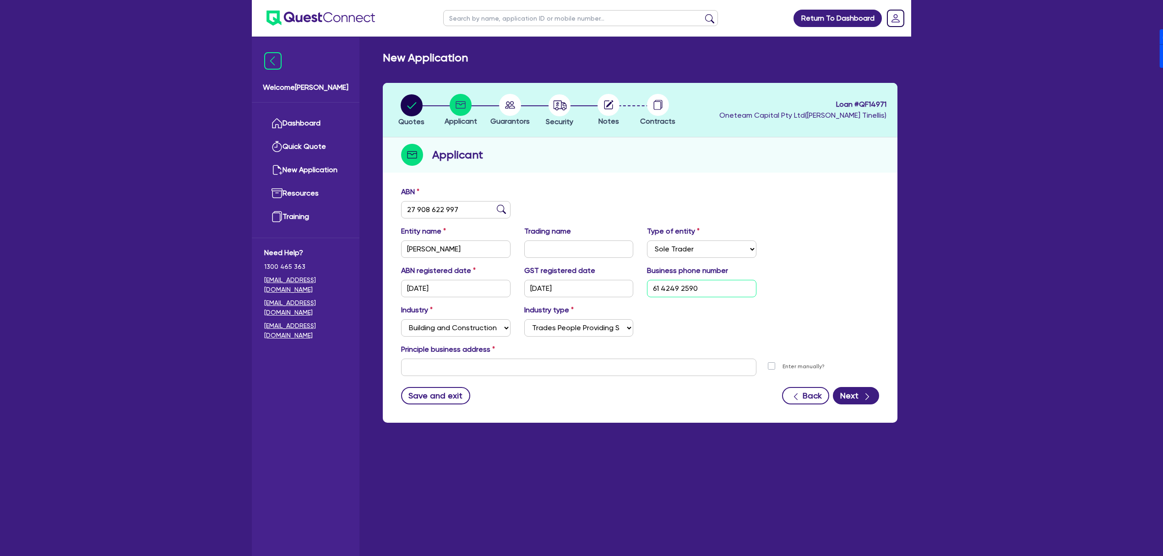
type input "61 4249 2590"
click at [515, 365] on input "text" at bounding box center [578, 367] width 355 height 17
click at [605, 369] on input "[GEOGRAPHIC_DATA]" at bounding box center [578, 367] width 355 height 17
paste input "[STREET_ADDRESS]"
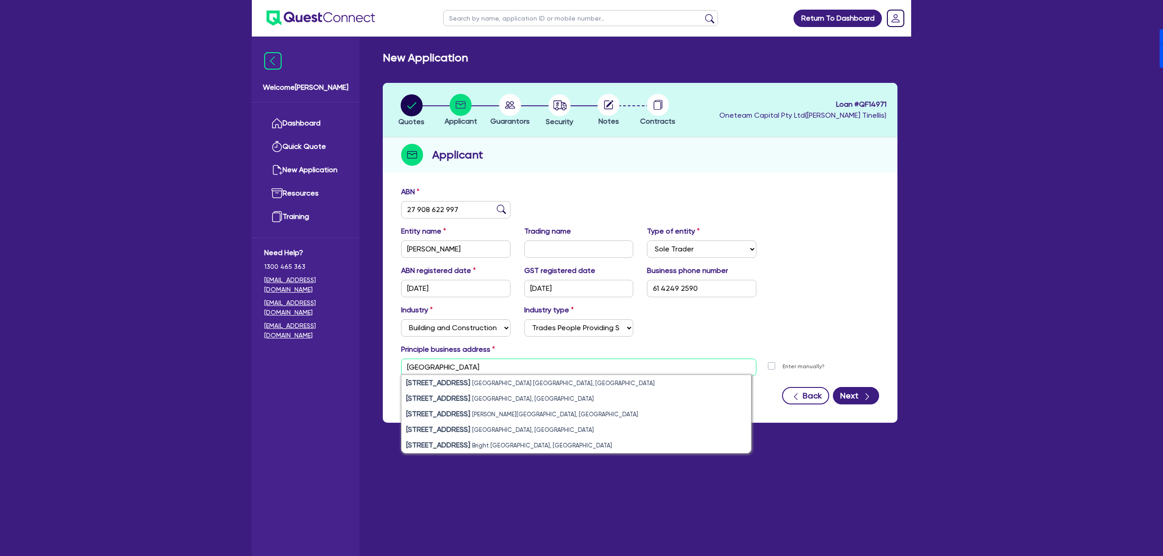
click at [470, 365] on input "[GEOGRAPHIC_DATA]" at bounding box center [578, 367] width 355 height 17
drag, startPoint x: 441, startPoint y: 365, endPoint x: 425, endPoint y: 361, distance: 16.2
click at [366, 360] on div "Welcome [PERSON_NAME] Dashboard Quick Quote New Application Ref Company Ref Sal…" at bounding box center [581, 296] width 659 height 593
type input "N"
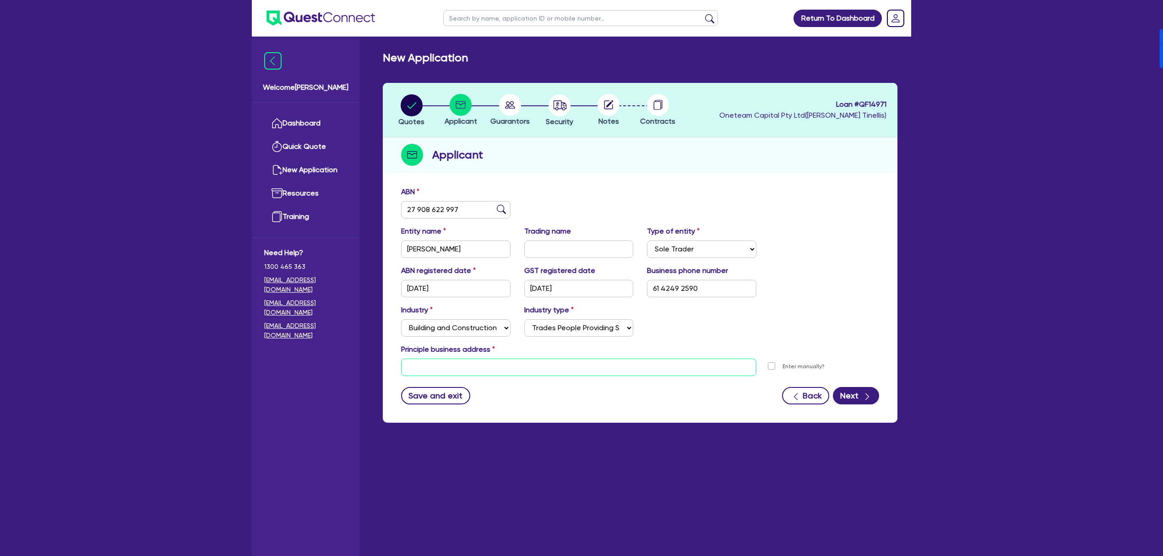
paste input "Werribee"
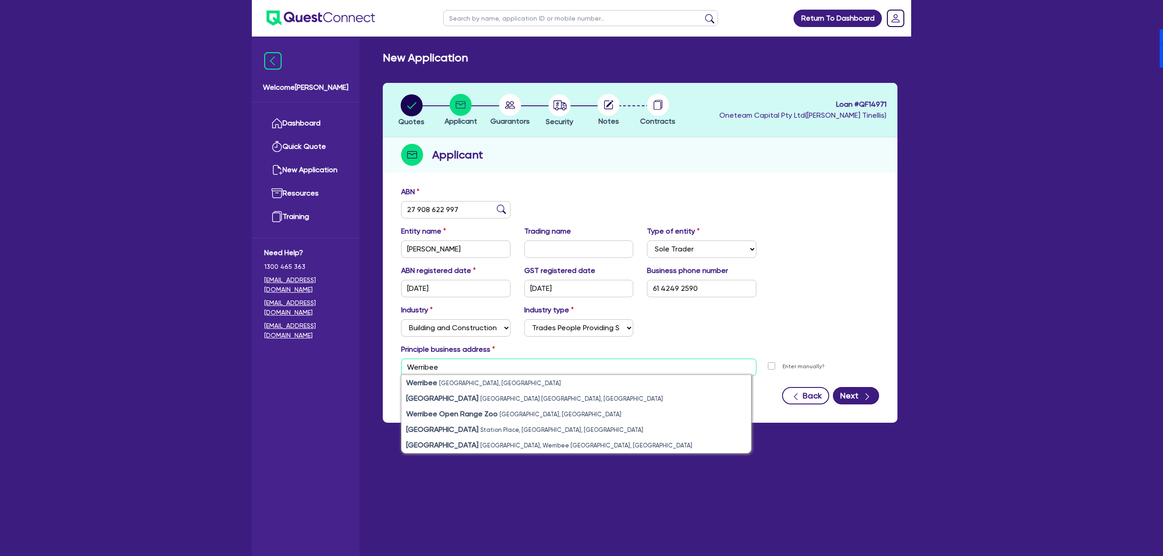
type input "Werribee"
paste input "[STREET_ADDRESS]"
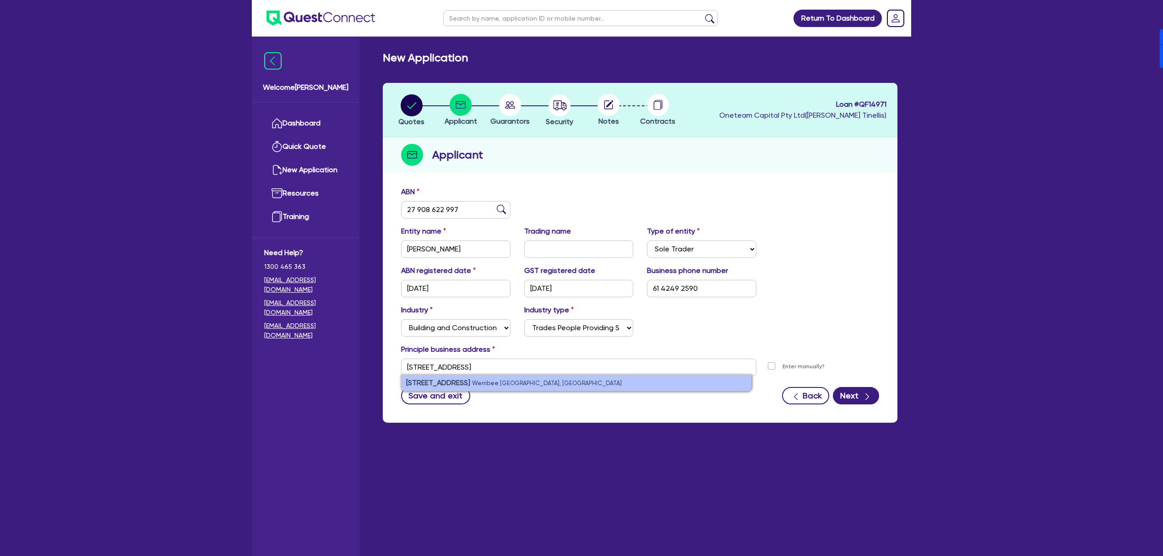
click at [453, 379] on strong "[STREET_ADDRESS]" at bounding box center [438, 382] width 64 height 9
type input "[STREET_ADDRESS]"
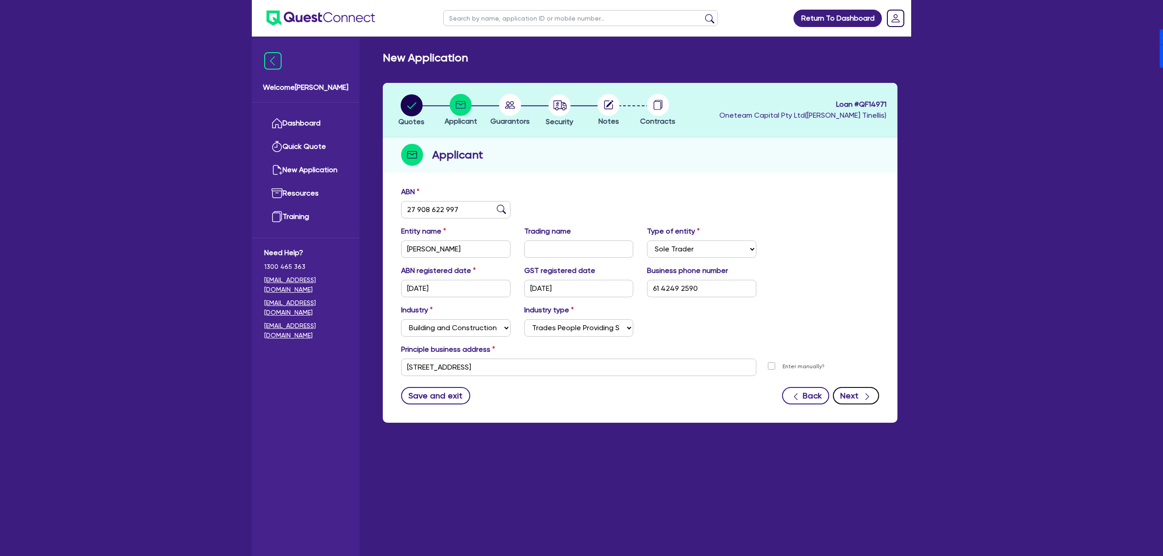
click at [854, 394] on button "Next" at bounding box center [856, 395] width 46 height 17
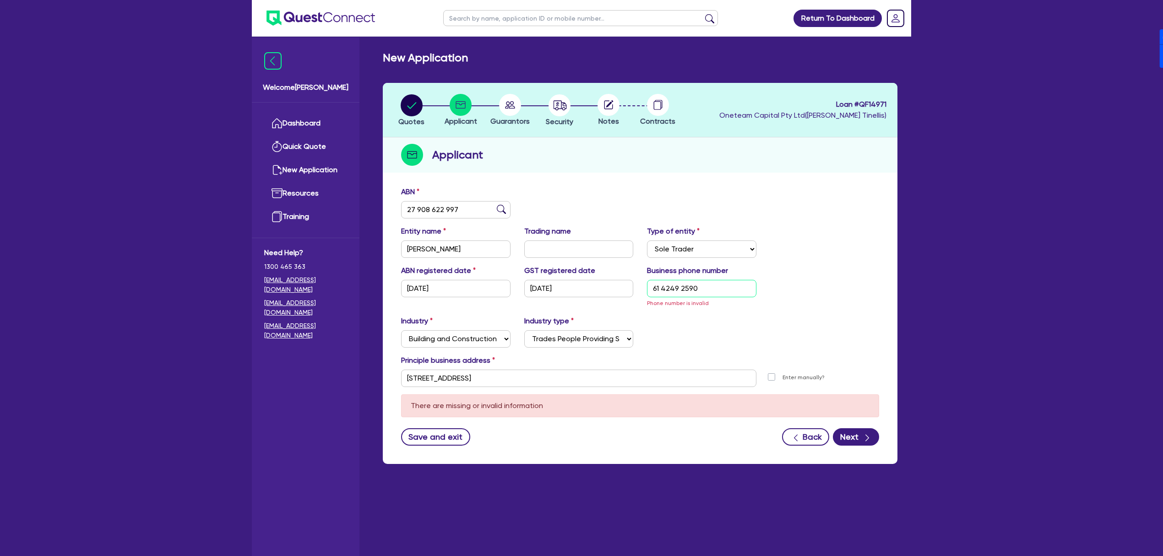
drag, startPoint x: 661, startPoint y: 284, endPoint x: 606, endPoint y: 280, distance: 55.1
click at [606, 280] on div "ABN registered date [DATE] GST registered date [DATE] Business phone number [PH…" at bounding box center [640, 290] width 492 height 50
click at [661, 283] on input "61 4249 2590" at bounding box center [701, 288] width 109 height 17
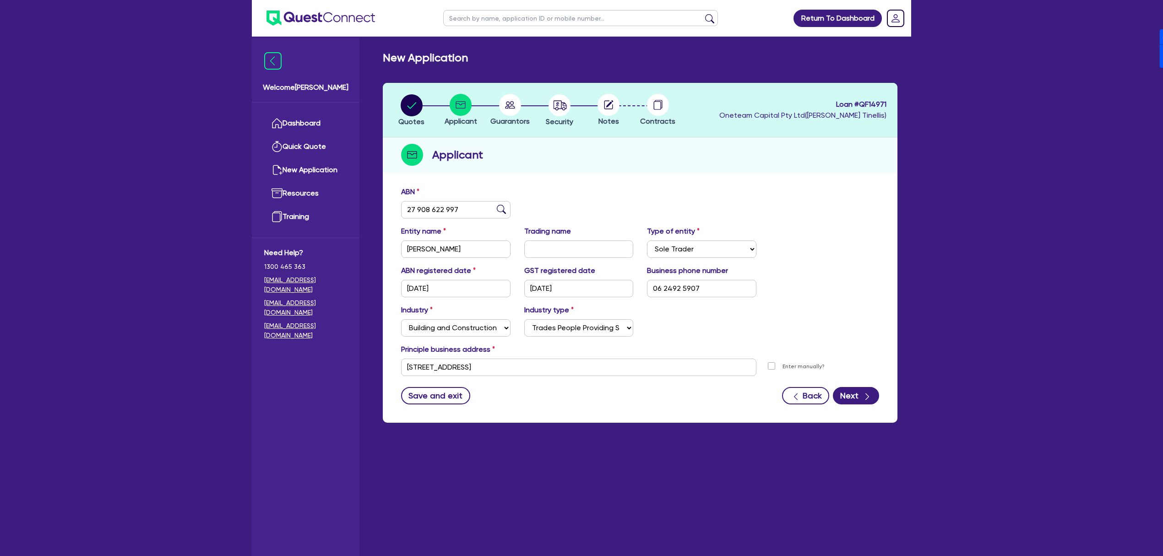
click at [870, 273] on div "ABN registered date [DATE] GST registered date [DATE] Business phone number [PH…" at bounding box center [640, 284] width 492 height 39
click at [660, 290] on input "06 2492 5907" at bounding box center [701, 288] width 109 height 17
type input "04 2492 5907"
click at [863, 393] on icon "button" at bounding box center [867, 396] width 9 height 9
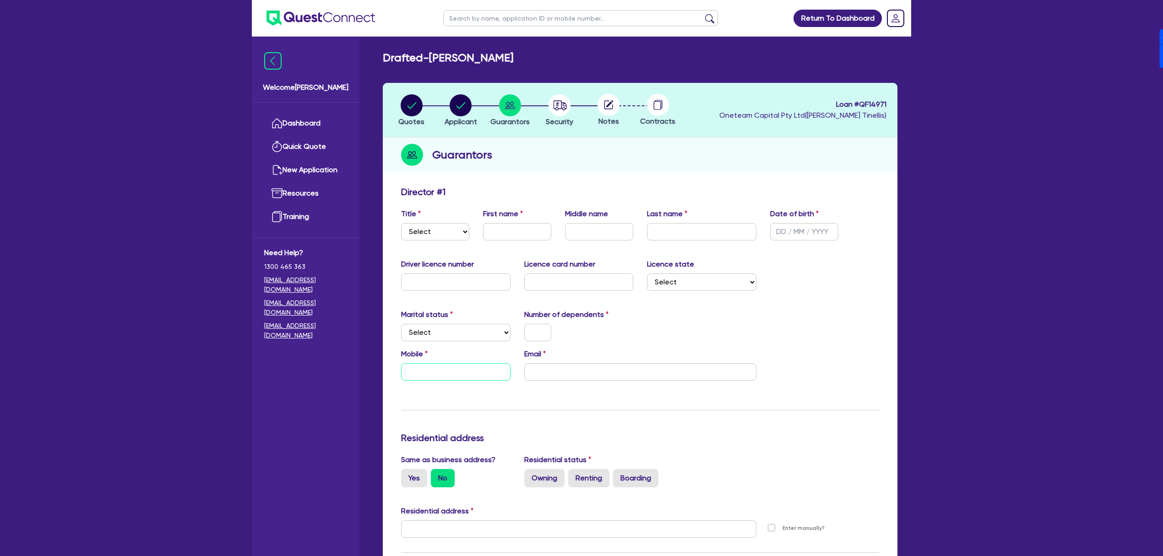
click at [445, 373] on input "text" at bounding box center [455, 371] width 109 height 17
paste input "0424 925 907"
drag, startPoint x: 603, startPoint y: 373, endPoint x: 587, endPoint y: 367, distance: 16.9
click at [603, 373] on input "email" at bounding box center [640, 371] width 232 height 17
paste input "[EMAIL_ADDRESS][DOMAIN_NAME]"
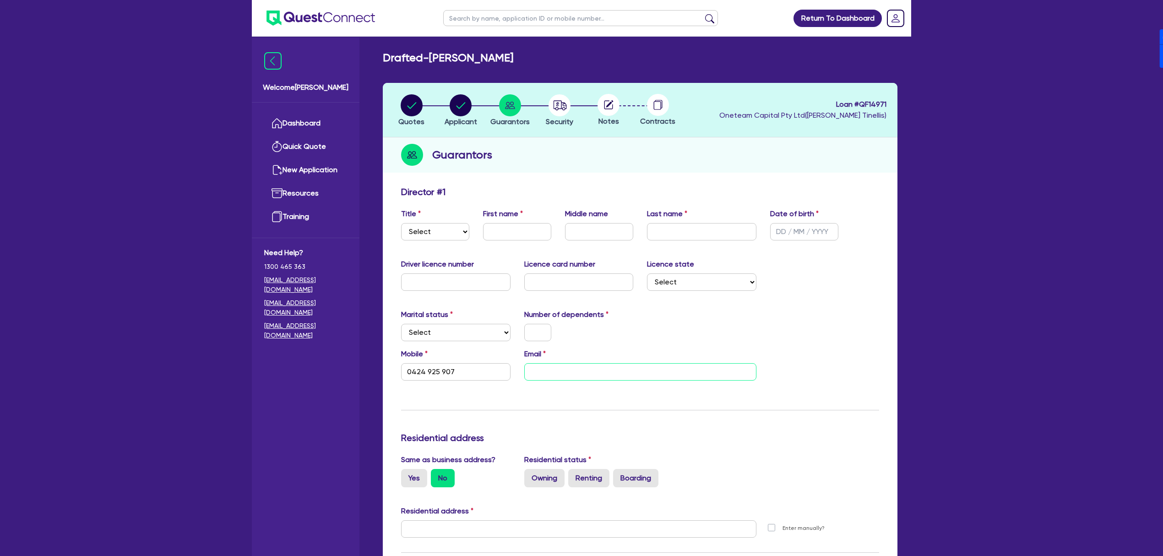
type input "0424 925 907"
type input "[EMAIL_ADDRESS][DOMAIN_NAME]"
click at [536, 334] on input "text" at bounding box center [537, 332] width 27 height 17
type input "0"
type input "0424 925 907"
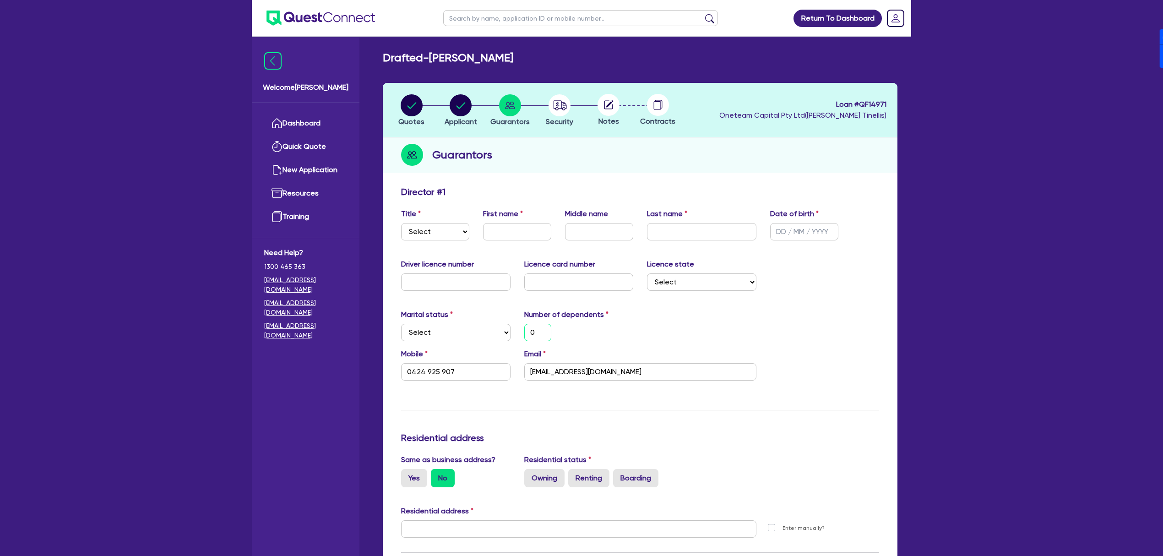
type input "0"
click at [502, 331] on select "Select Single Married De Facto / Partner" at bounding box center [455, 332] width 109 height 17
select select "SINGLE"
click at [401, 324] on select "Select Single Married De Facto / Partner" at bounding box center [455, 332] width 109 height 17
type input "0"
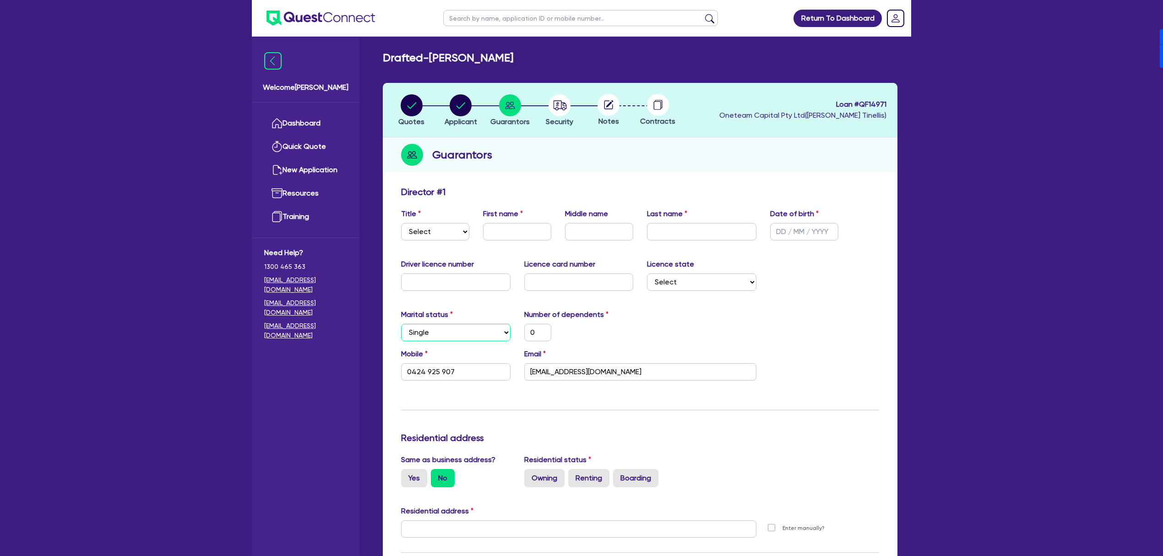
type input "0424 925 907"
click at [402, 228] on select "Select Mr Mrs Ms Miss Dr" at bounding box center [435, 231] width 68 height 17
select select "MR"
click at [401, 223] on select "Select Mr Mrs Ms Miss Dr" at bounding box center [435, 231] width 68 height 17
type input "0"
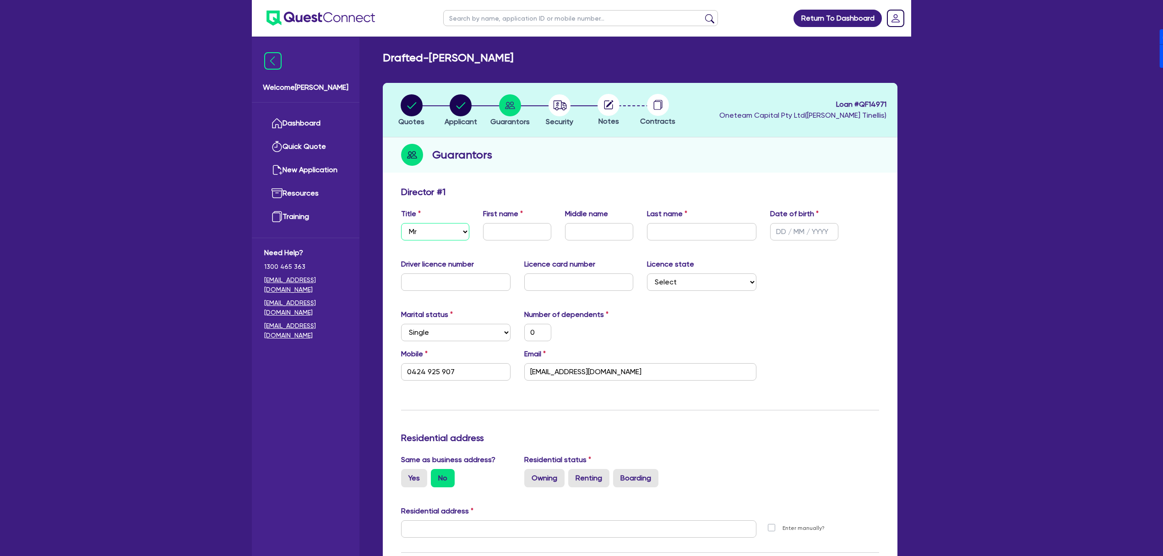
type input "0424 925 907"
drag, startPoint x: 491, startPoint y: 228, endPoint x: 491, endPoint y: 189, distance: 38.9
click at [491, 228] on input "text" at bounding box center [517, 231] width 68 height 17
type input "J"
type input "0"
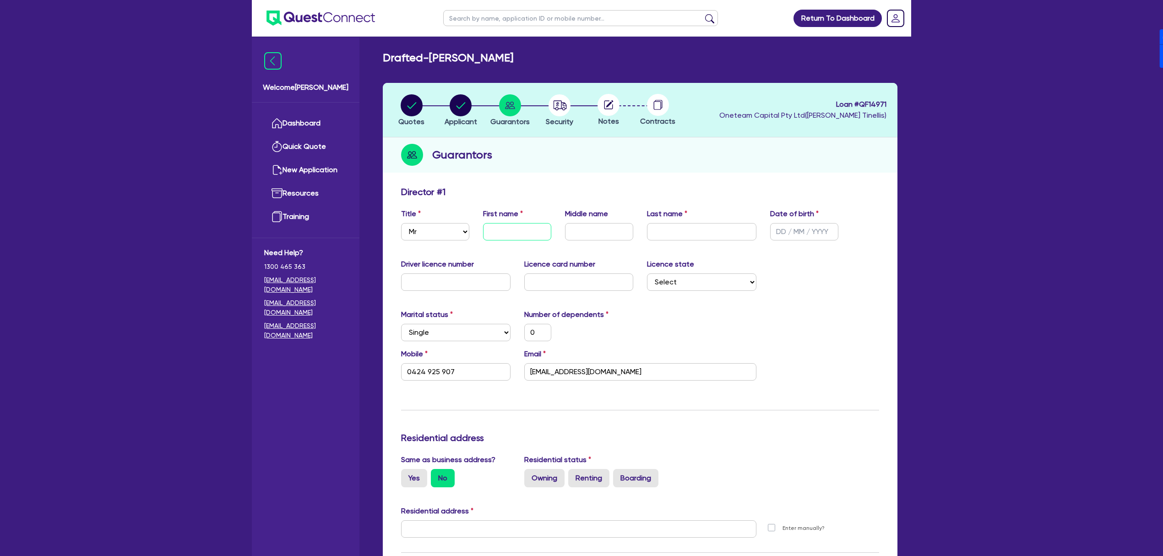
type input "0424 925 907"
type input "[PERSON_NAME]"
type input "0"
type input "0424 925 907"
type input "[PERSON_NAME]"
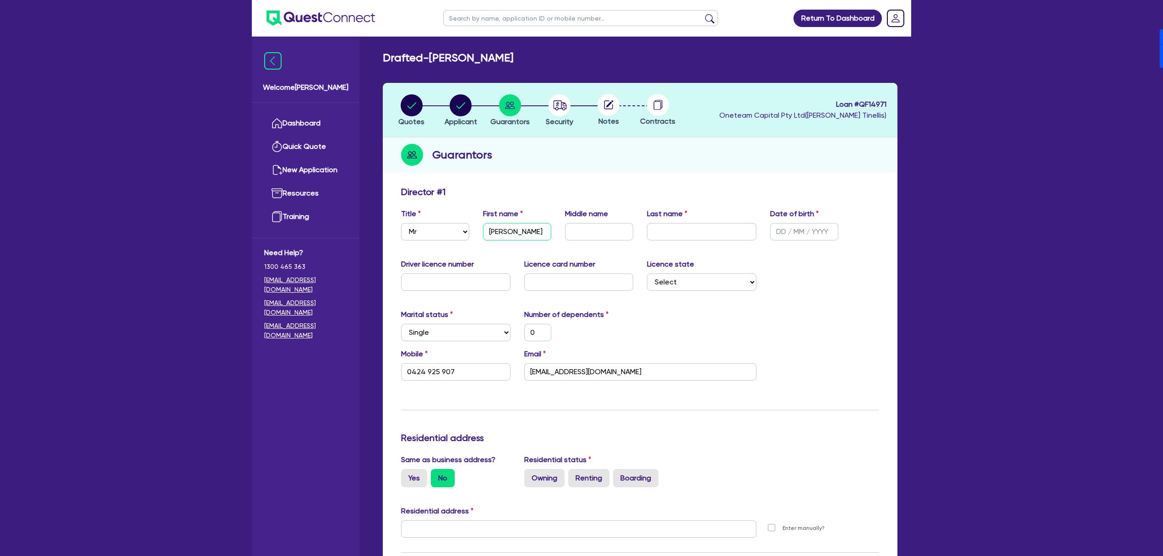
type input "0"
type input "0424 925 907"
type input "Jaso"
type input "0"
type input "0424 925 907"
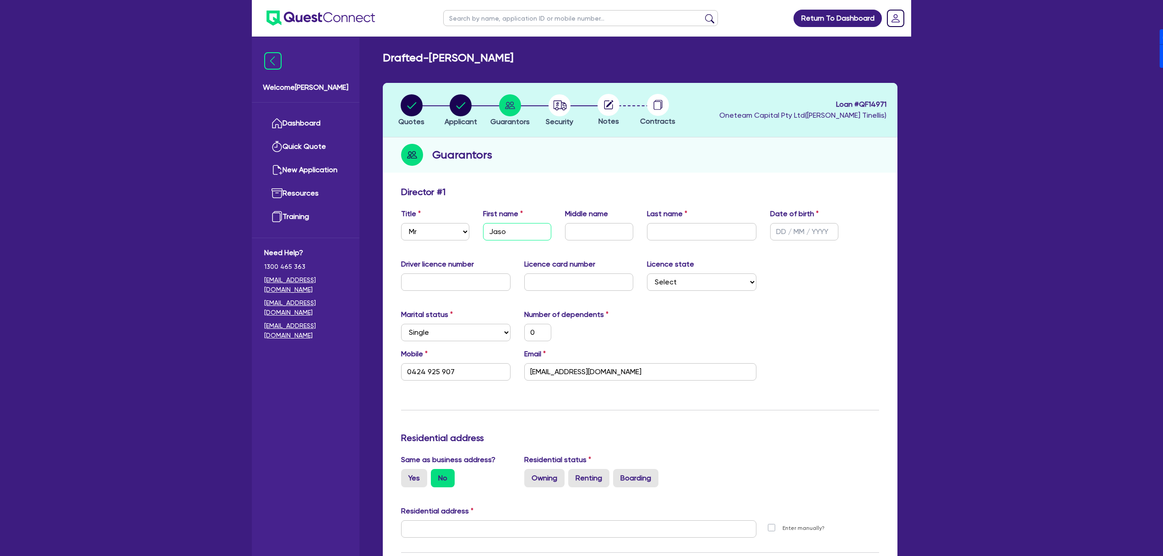
type input "[PERSON_NAME]"
type input "0"
type input "0424 925 907"
type input "[PERSON_NAME]"
type input "Z"
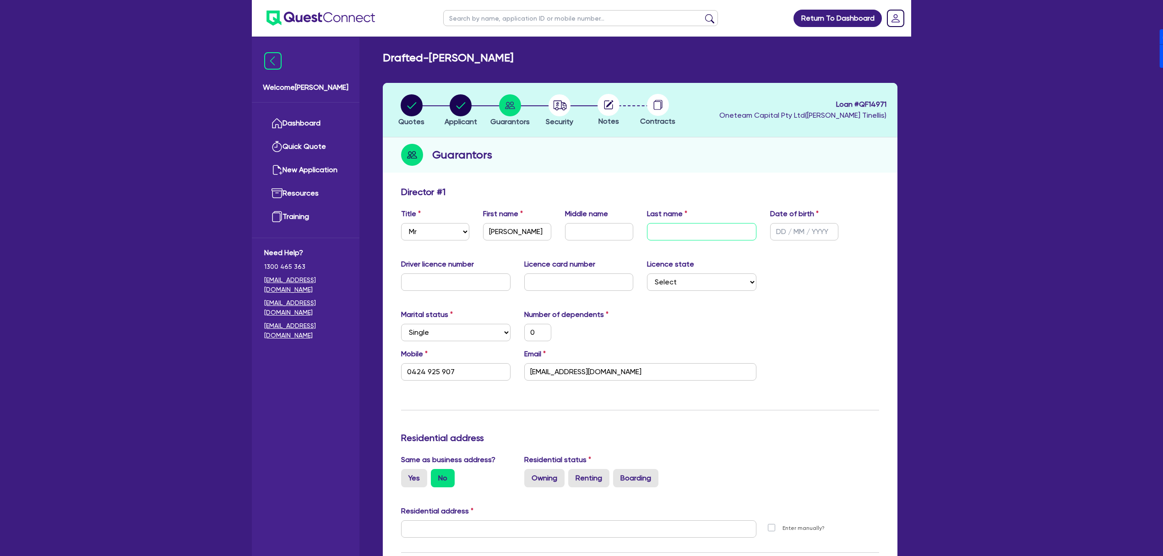
type input "0"
type input "0424 925 907"
type input "Za"
type input "0"
type input "0424 925 907"
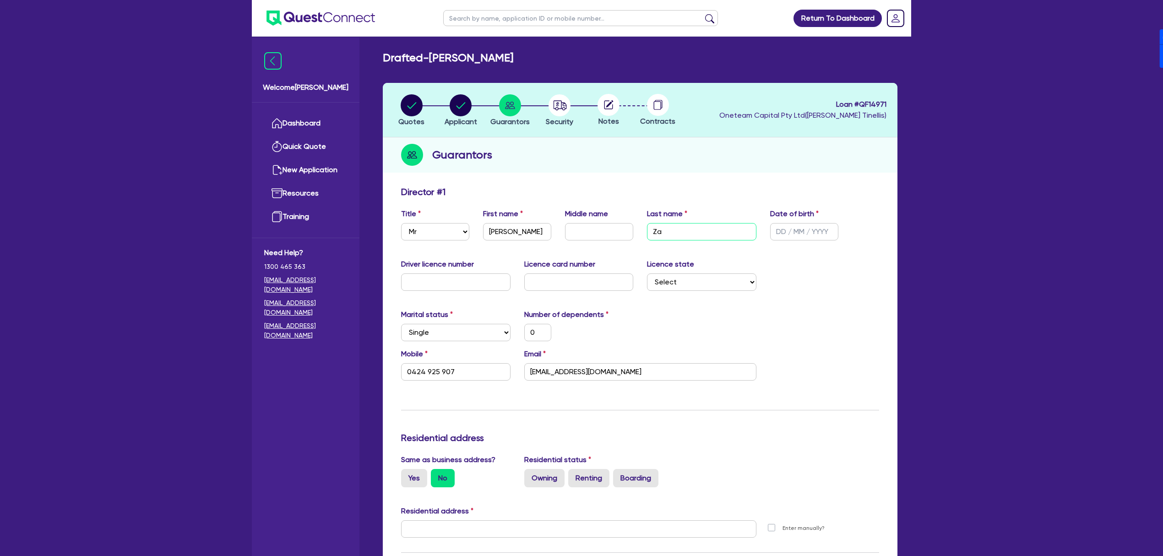
type input "Zar"
type input "0"
type input "0424 925 907"
type input "Zara"
type input "0"
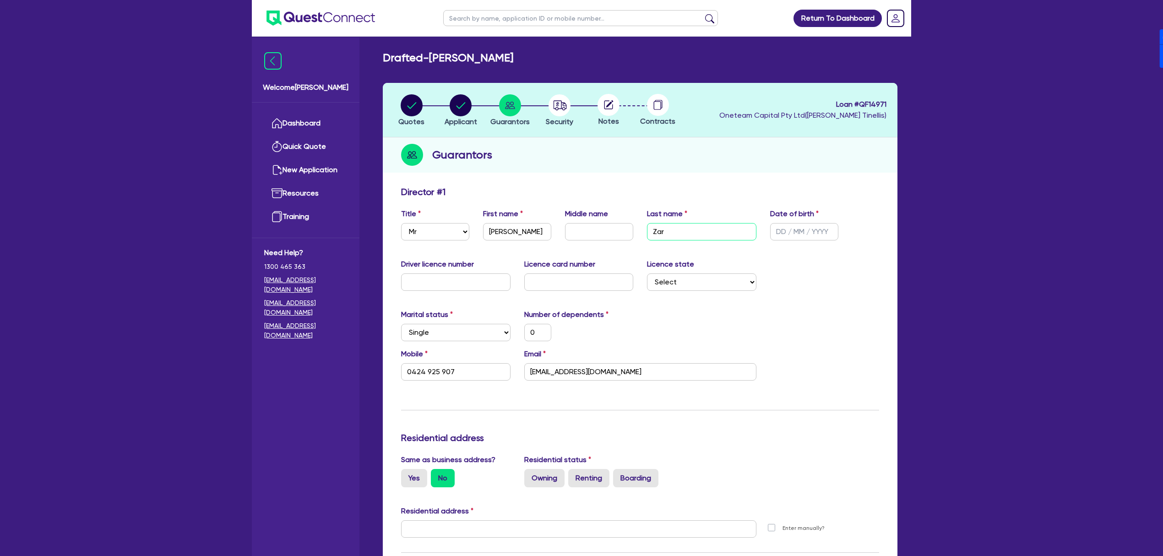
type input "0424 925 907"
type input "Zaraf"
type input "0"
type input "0424 925 907"
type input "Zarafa"
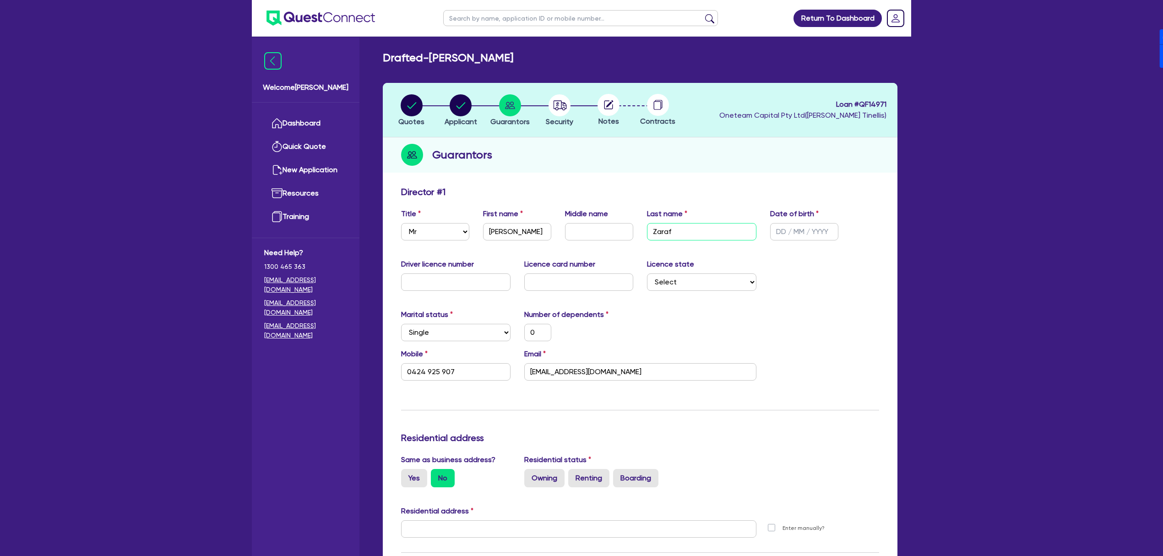
type input "0"
type input "0424 925 907"
type input "Zarafa"
type input "1 / /"
type input "0"
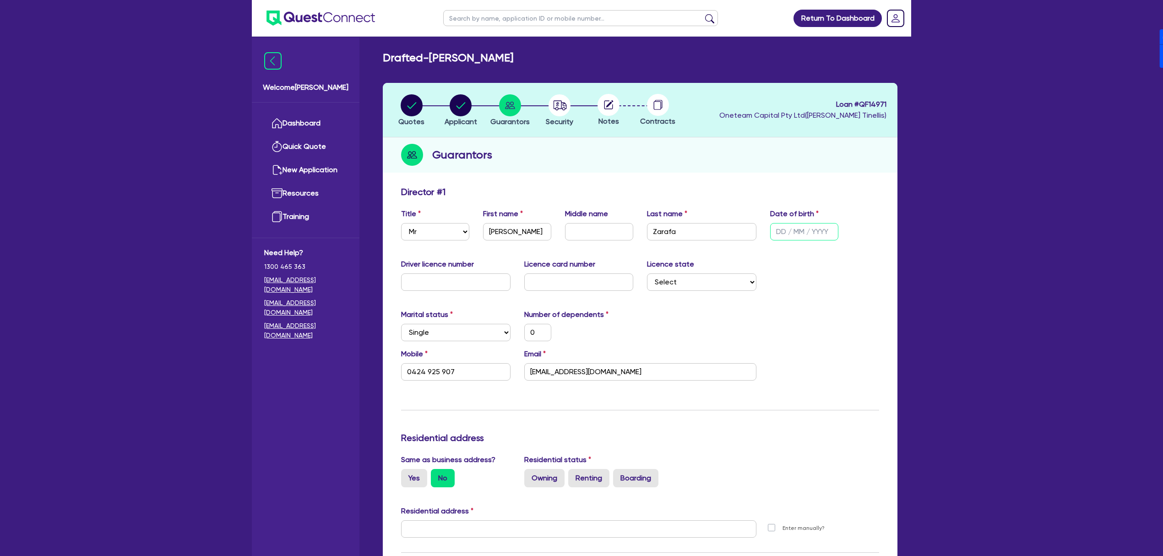
type input "0424 925 907"
type input "14/ /"
type input "0"
type input "0424 925 907"
type input "14/0 /"
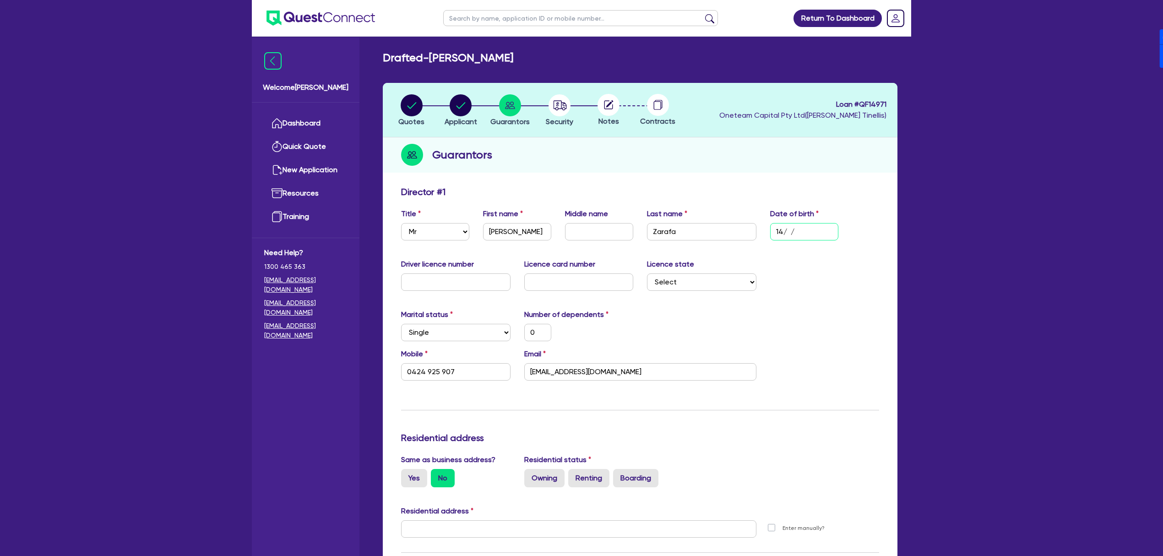
type input "0"
type input "0424 925 907"
type input "14/04/"
type input "0"
type input "0424 925 907"
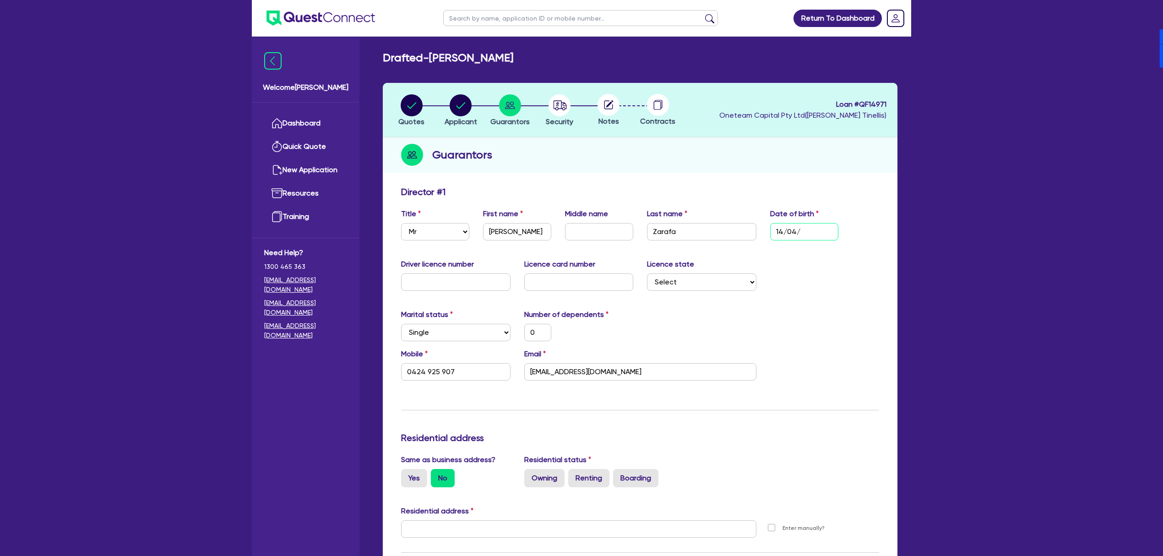
type input "14/04/1"
type input "0"
type input "0424 925 907"
paste input "[DATE]"
type input "[DATE]"
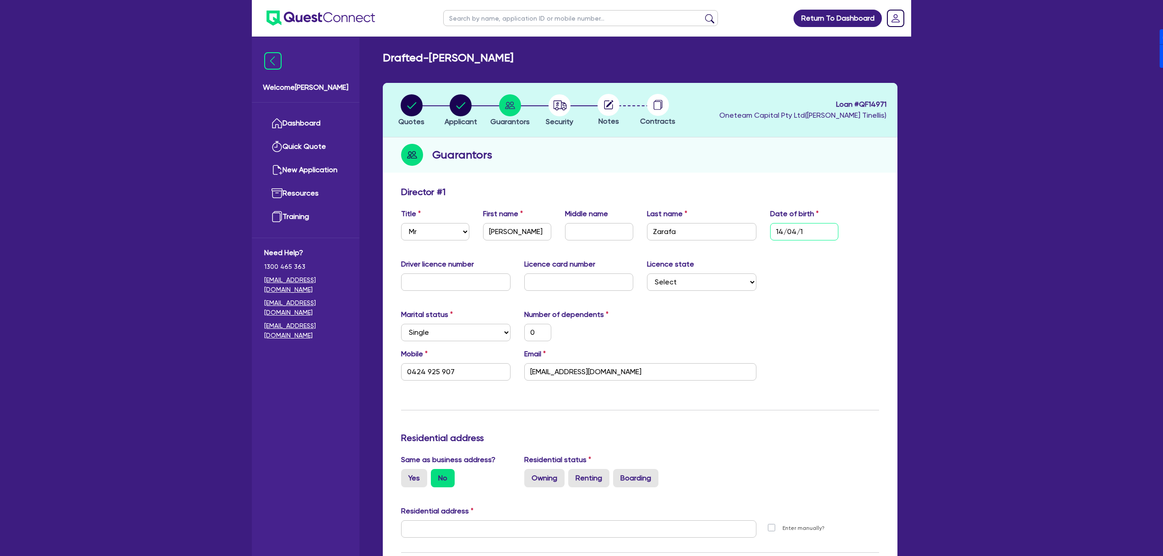
type input "0"
type input "0424 925 907"
type input "[DATE]"
click at [839, 310] on div "Marital status Select [DEMOGRAPHIC_DATA] Married De Facto / Partner Number of d…" at bounding box center [640, 328] width 492 height 39
drag, startPoint x: 743, startPoint y: 279, endPoint x: 732, endPoint y: 290, distance: 15.5
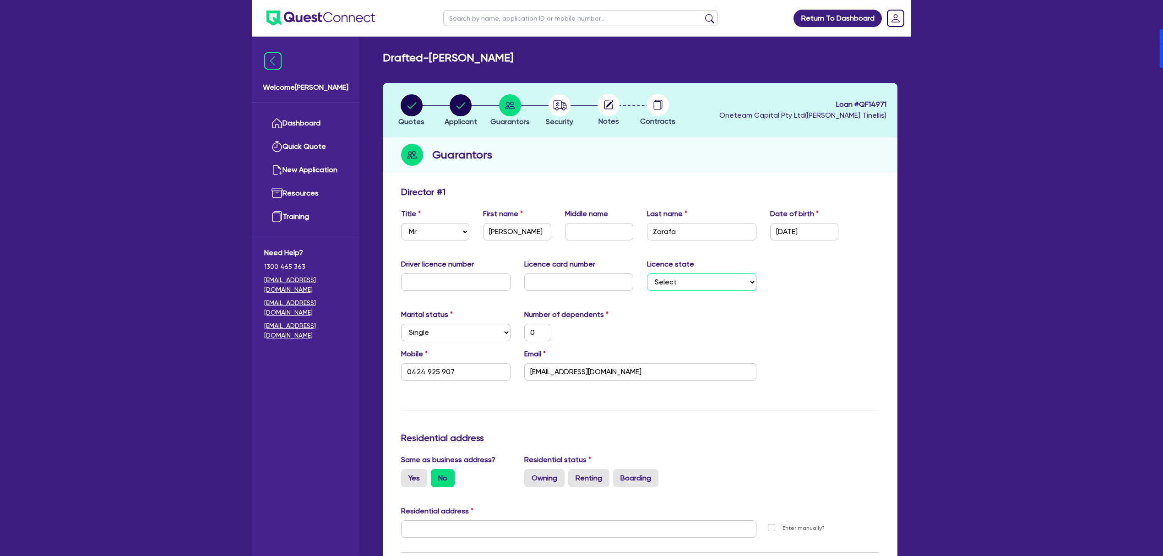
click at [743, 279] on select "Select [GEOGRAPHIC_DATA] [GEOGRAPHIC_DATA] [GEOGRAPHIC_DATA] [GEOGRAPHIC_DATA] …" at bounding box center [701, 281] width 109 height 17
select select "VIC"
click at [647, 273] on select "Select [GEOGRAPHIC_DATA] [GEOGRAPHIC_DATA] [GEOGRAPHIC_DATA] [GEOGRAPHIC_DATA] …" at bounding box center [701, 281] width 109 height 17
type input "0"
type input "0424 925 907"
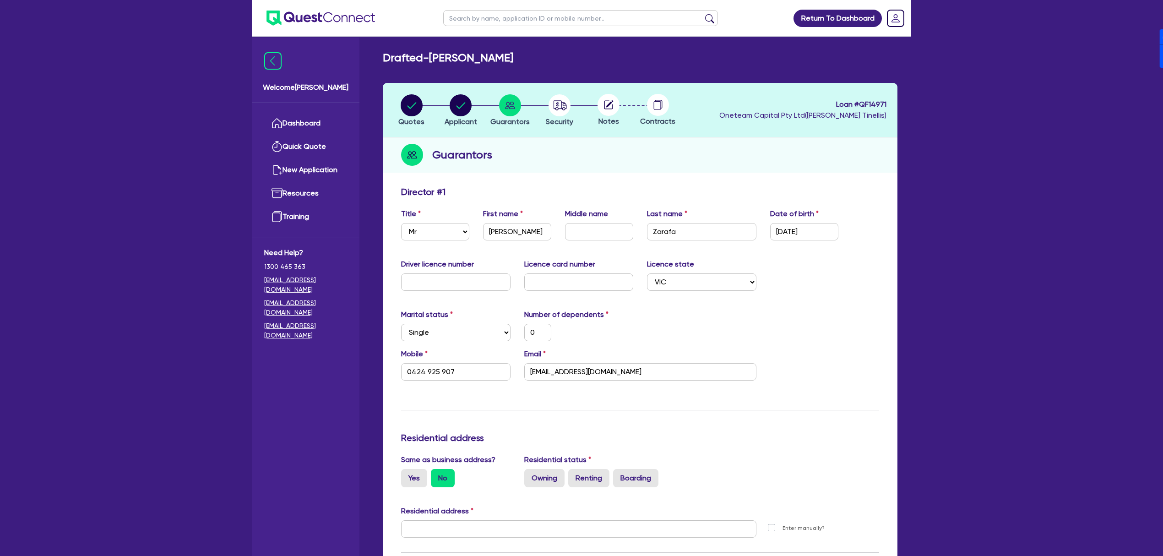
click at [830, 326] on div "Marital status Select [DEMOGRAPHIC_DATA] Married De Facto / Partner Number of d…" at bounding box center [640, 328] width 492 height 39
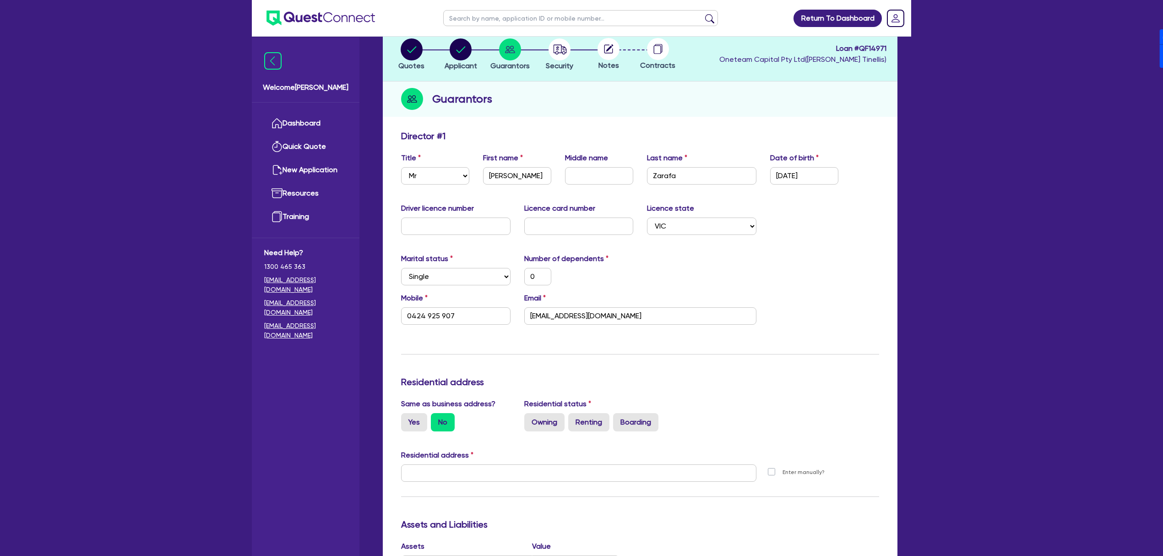
scroll to position [61, 0]
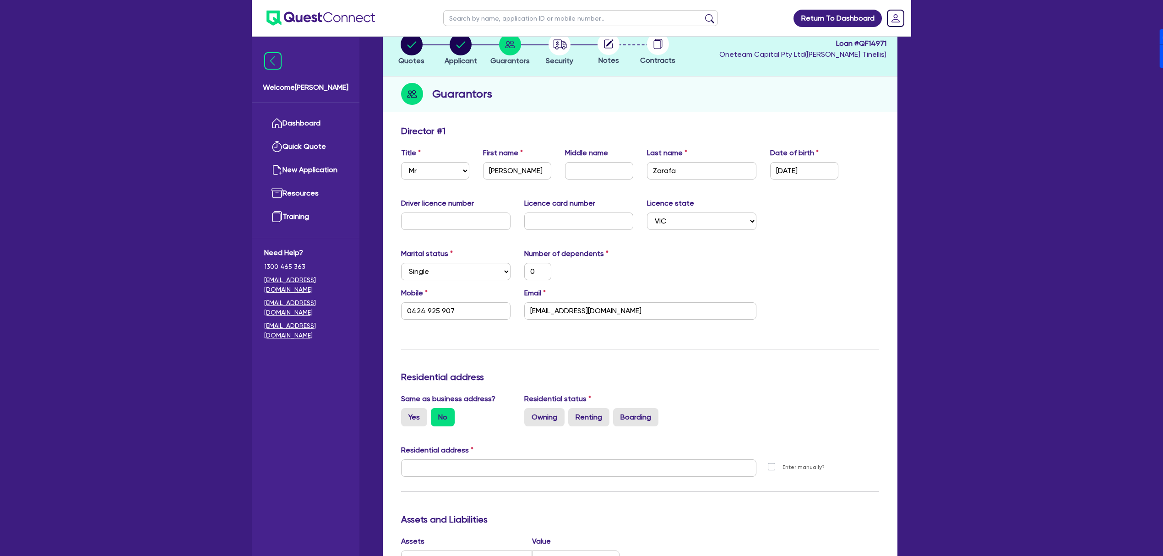
click at [393, 413] on div "Update residential status for Director #1 Boarding is only acceptable when the …" at bounding box center [640, 533] width 515 height 824
click at [407, 415] on label "Yes" at bounding box center [414, 417] width 26 height 18
click at [407, 414] on input "Yes" at bounding box center [404, 411] width 6 height 6
radio input "true"
type input "0"
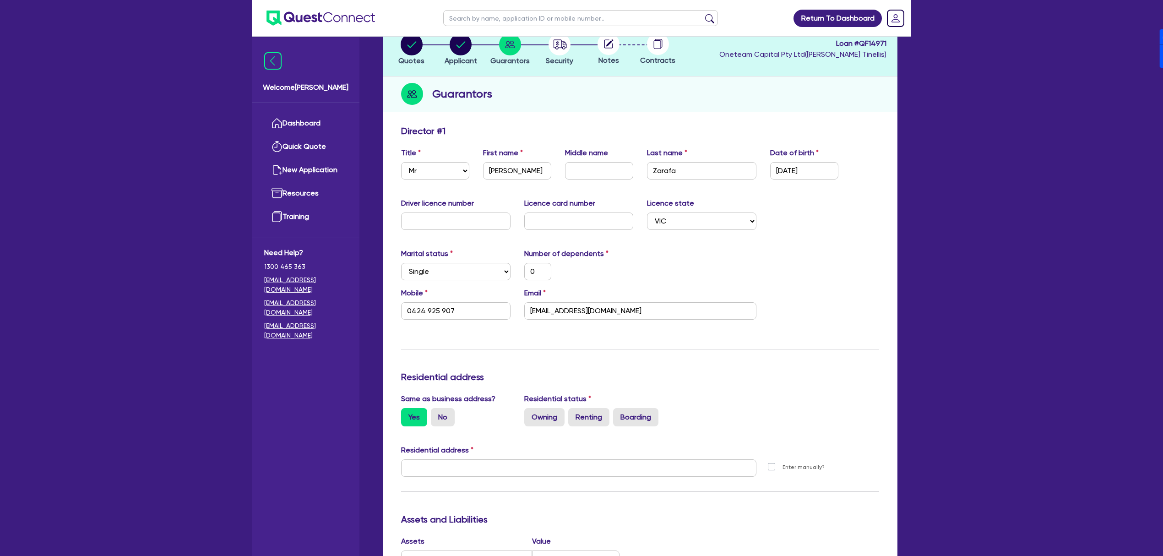
type input "0424 925 907"
type input "[STREET_ADDRESS]"
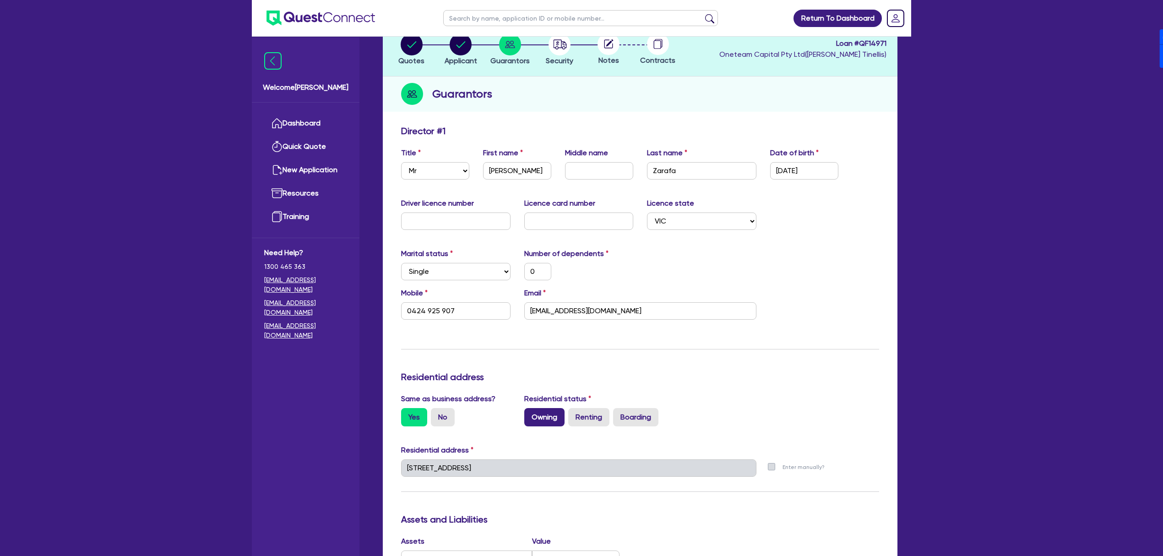
click at [544, 422] on label "Owning" at bounding box center [544, 417] width 40 height 18
click at [530, 414] on input "Owning" at bounding box center [527, 411] width 6 height 6
radio input "true"
type input "0"
type input "0424 925 907"
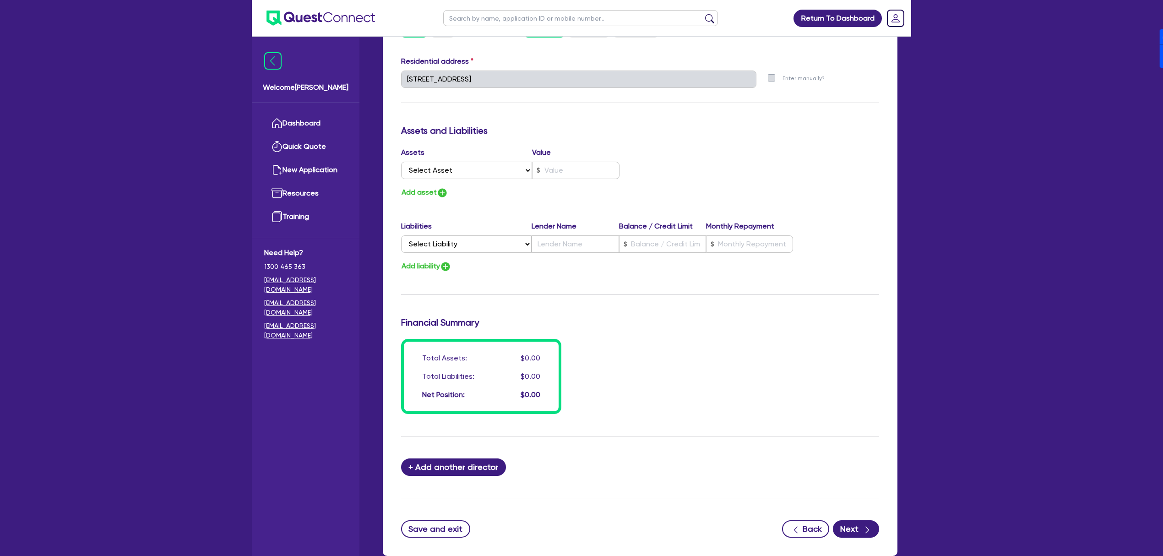
scroll to position [445, 0]
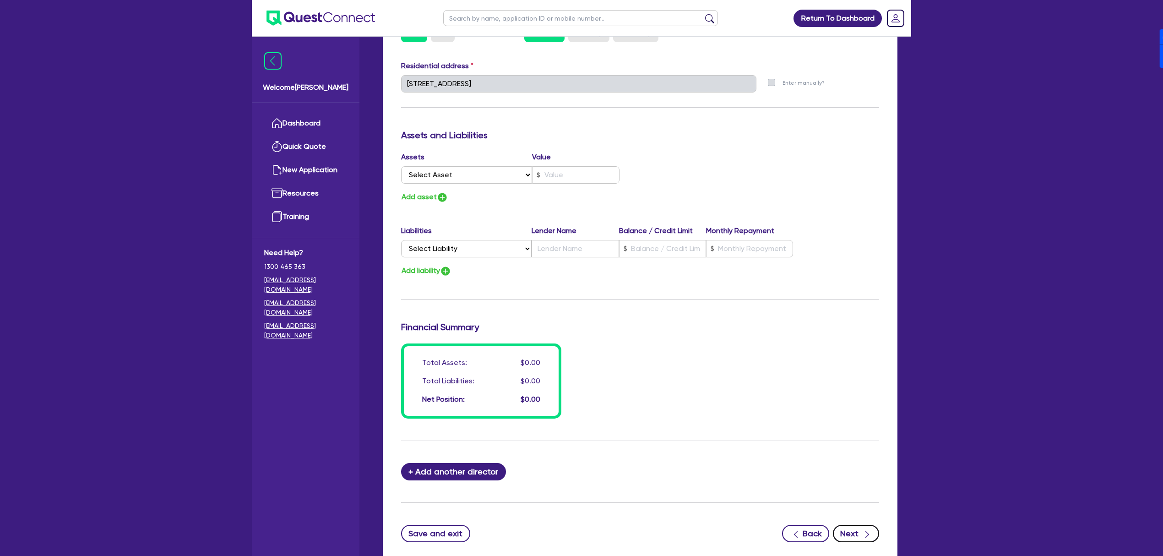
click at [854, 536] on button "Next" at bounding box center [856, 533] width 46 height 17
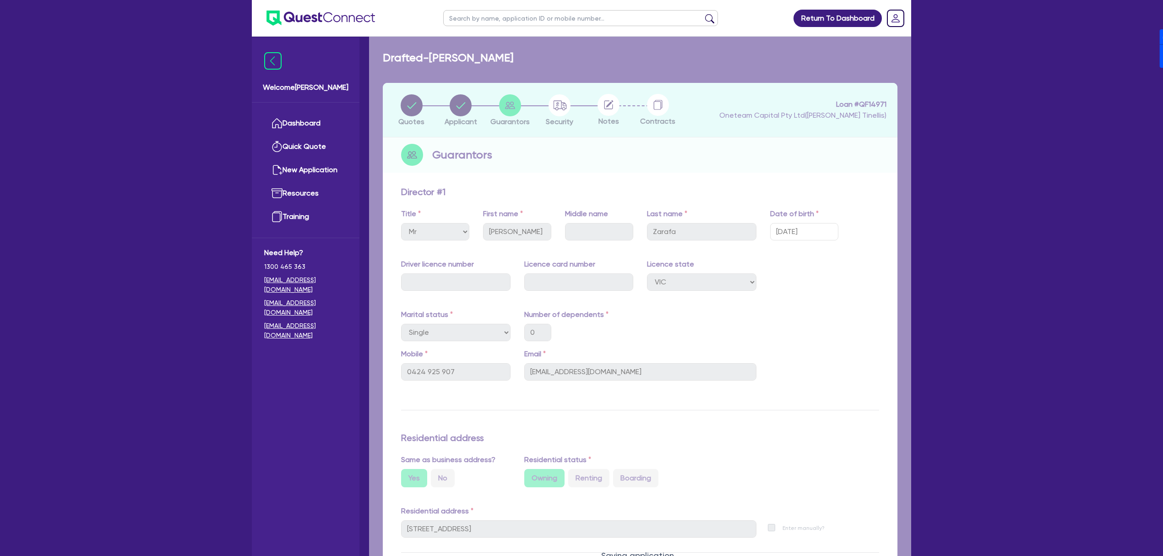
select select "CARS_AND_LIGHT_TRUCKS"
select select "PASSENGER_VEHICLES"
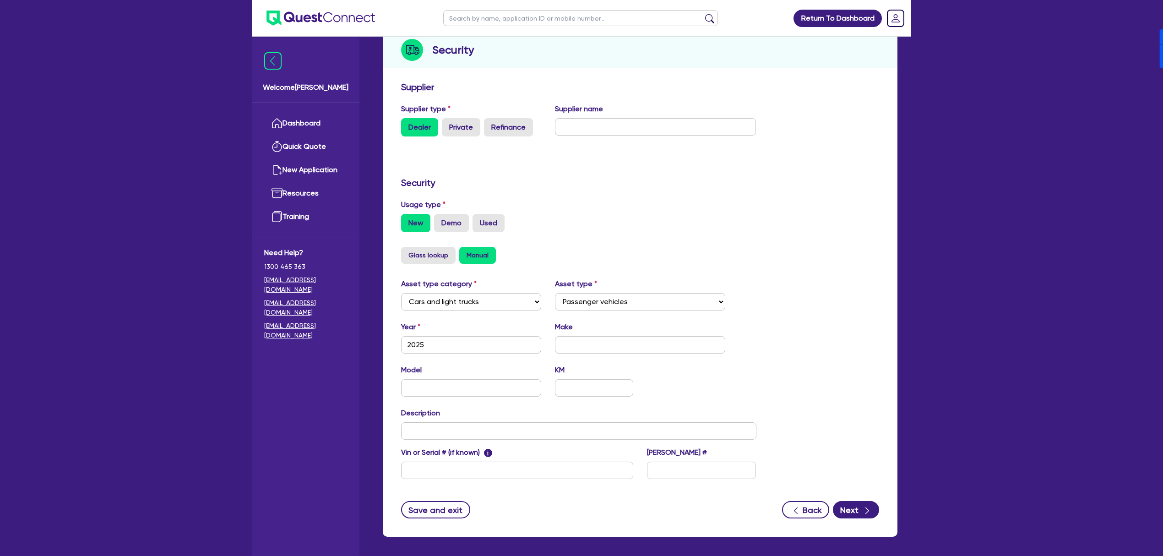
scroll to position [147, 0]
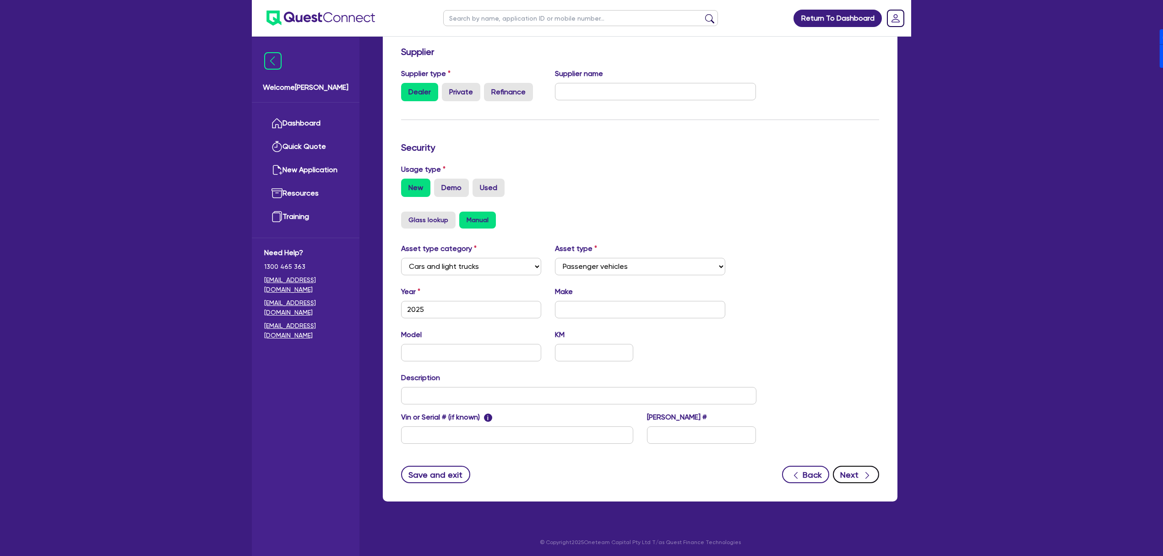
click at [863, 474] on icon "button" at bounding box center [867, 475] width 9 height 9
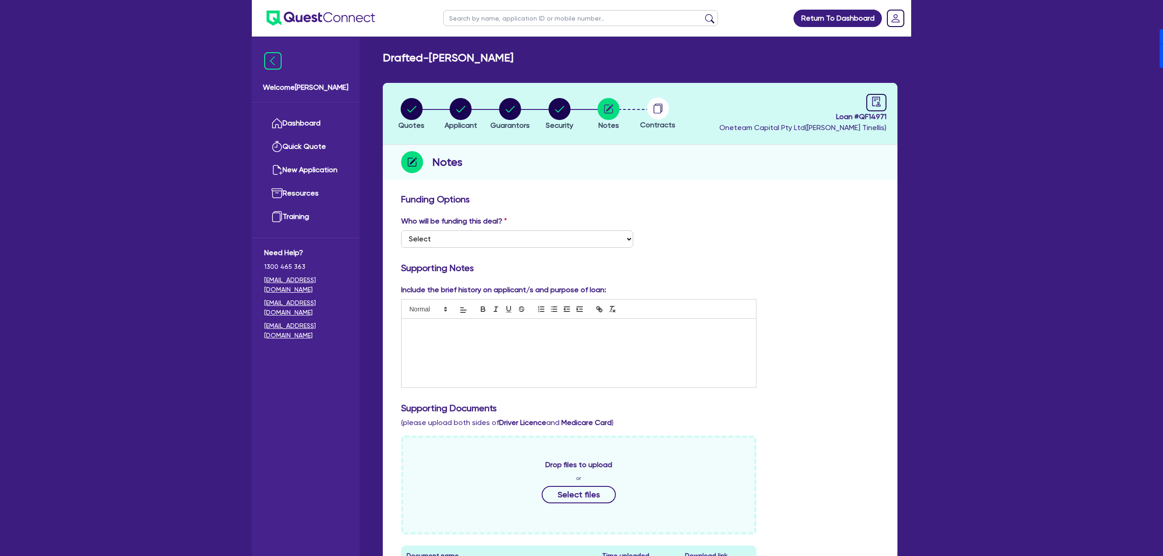
click at [873, 112] on span "Loan # QF14971" at bounding box center [802, 116] width 167 height 11
click at [873, 116] on span "Loan # QF14971" at bounding box center [802, 116] width 167 height 11
copy span "QF14971"
drag, startPoint x: 431, startPoint y: 56, endPoint x: 527, endPoint y: 52, distance: 95.8
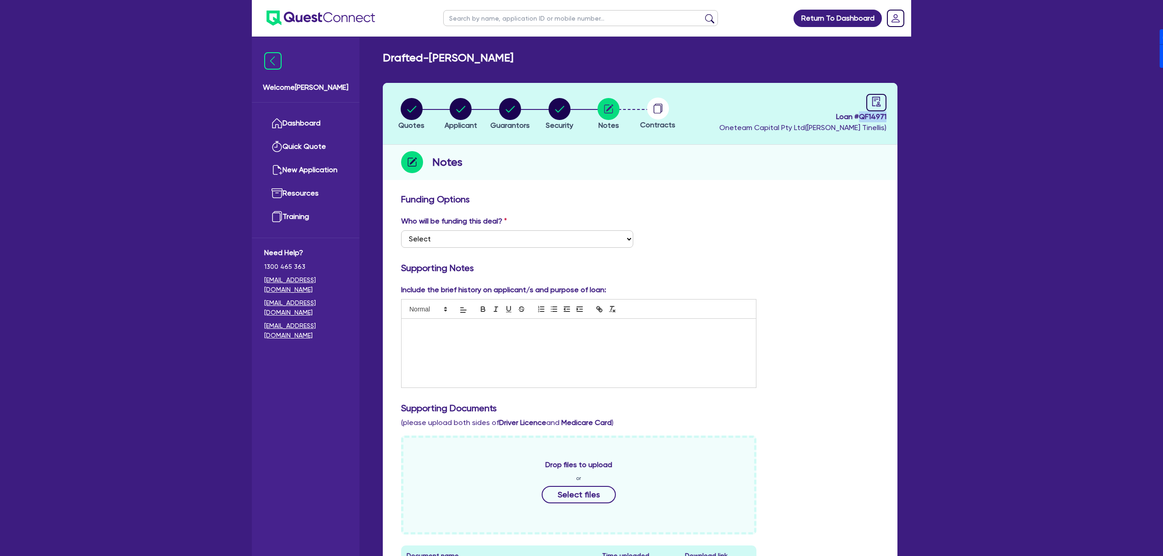
click at [527, 52] on div "Drafted - [PERSON_NAME]" at bounding box center [640, 57] width 528 height 13
copy h2 "[PERSON_NAME]"
click at [871, 120] on span "Loan # QF14971" at bounding box center [802, 116] width 167 height 11
copy span "QF14971"
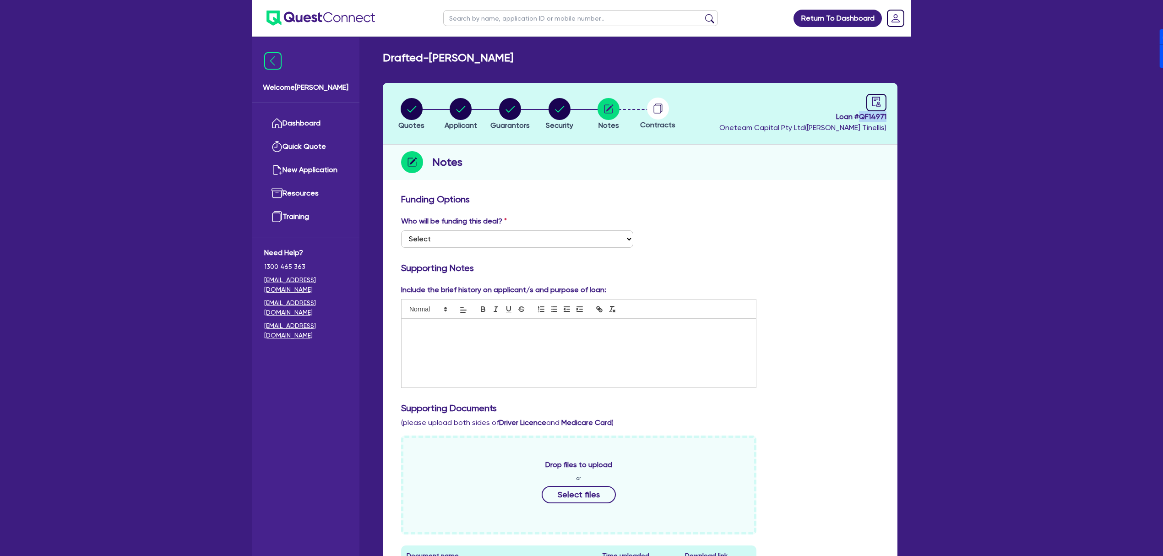
drag, startPoint x: 431, startPoint y: 57, endPoint x: 514, endPoint y: 58, distance: 82.4
click at [514, 58] on div "Drafted - [PERSON_NAME]" at bounding box center [640, 57] width 528 height 13
copy h2 "[PERSON_NAME]"
click at [317, 121] on link "Dashboard" at bounding box center [305, 123] width 83 height 23
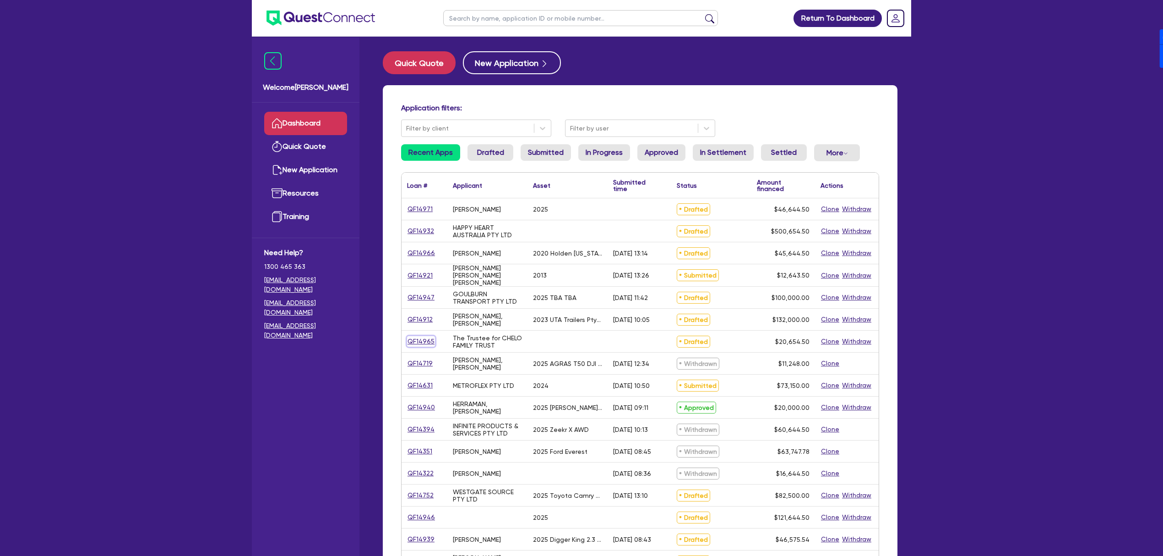
click at [422, 341] on link "QF14965" at bounding box center [421, 341] width 28 height 11
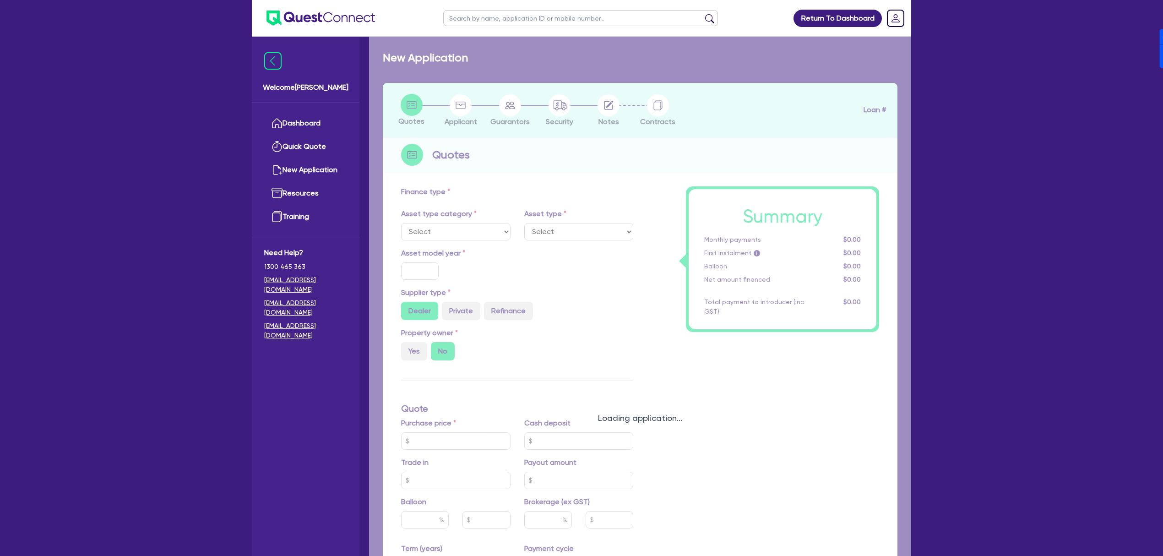
radio input "true"
type input "20,000"
type input "4"
type input "826.18"
type input "17"
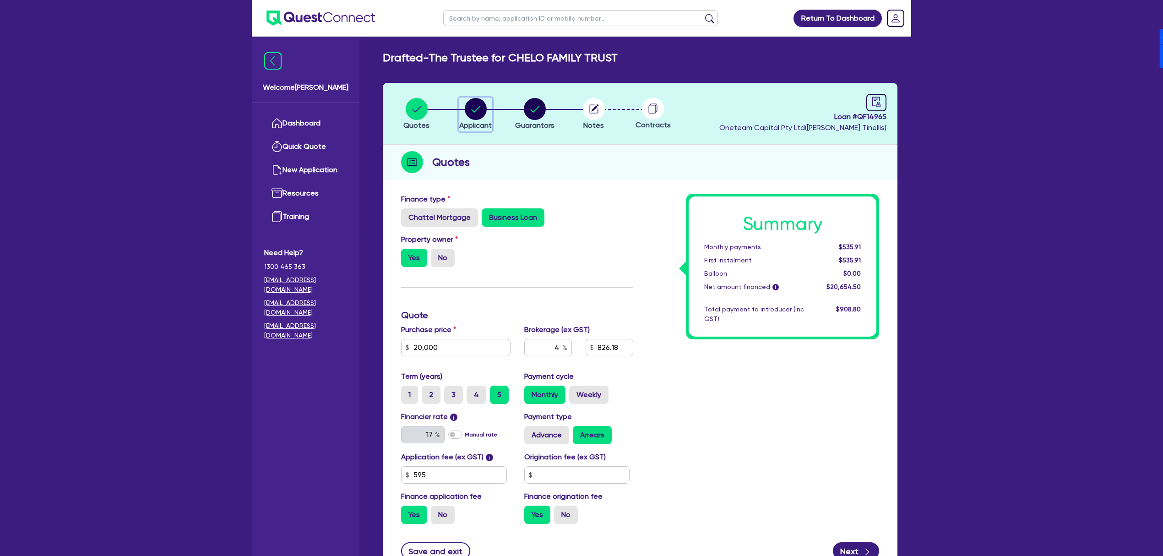
click at [468, 112] on circle "button" at bounding box center [476, 109] width 22 height 22
select select "TRUST"
select select "COMPANY"
select select "MANUFACTURING"
select select "PRINTING"
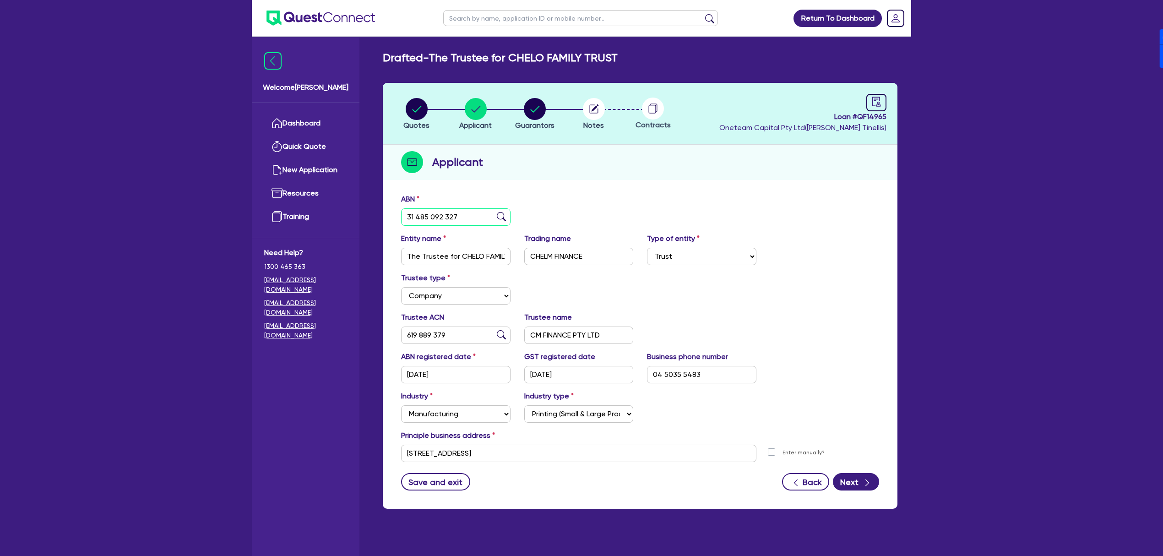
click at [467, 215] on input "31 485 092 327" at bounding box center [455, 216] width 109 height 17
click at [571, 210] on div "ABN 31 485 092 327" at bounding box center [640, 213] width 492 height 39
click at [459, 214] on input "31 485 092 327" at bounding box center [455, 216] width 109 height 17
click at [511, 180] on div "Quotes Applicant [GEOGRAPHIC_DATA] Notes Contracts Loan # QF14965 Oneteam Capit…" at bounding box center [640, 296] width 515 height 426
click at [524, 14] on input "text" at bounding box center [580, 18] width 275 height 16
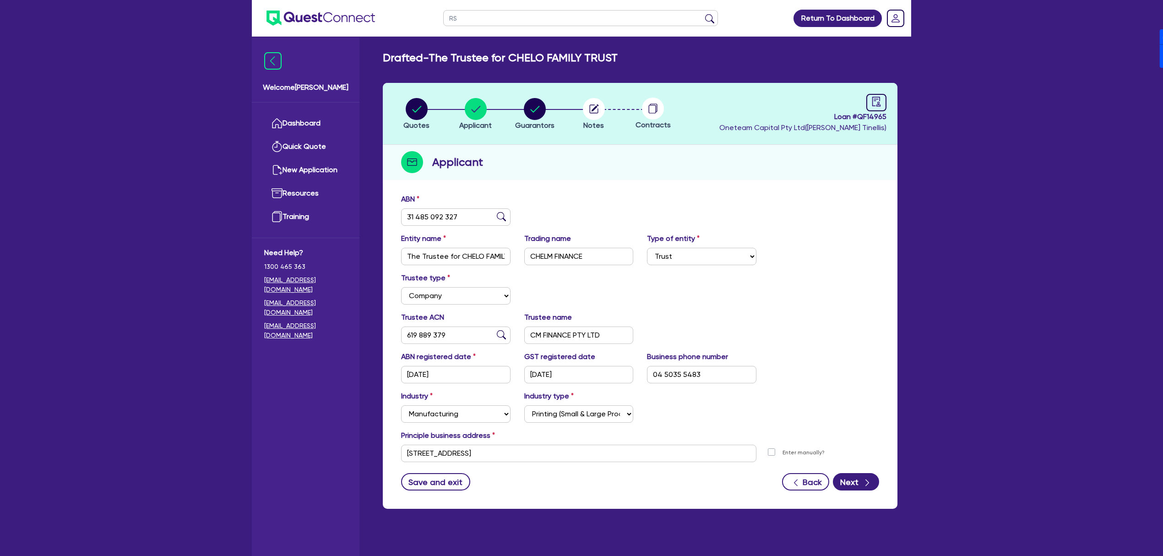
type input "RSA"
click button "submit" at bounding box center [709, 20] width 15 height 13
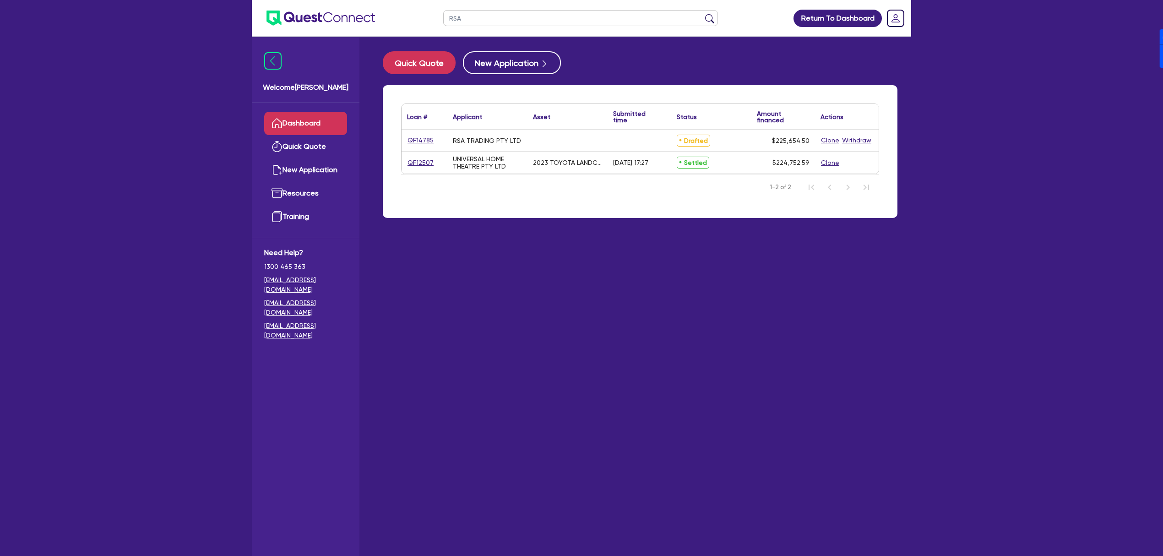
click at [411, 137] on link "QF14785" at bounding box center [420, 140] width 27 height 11
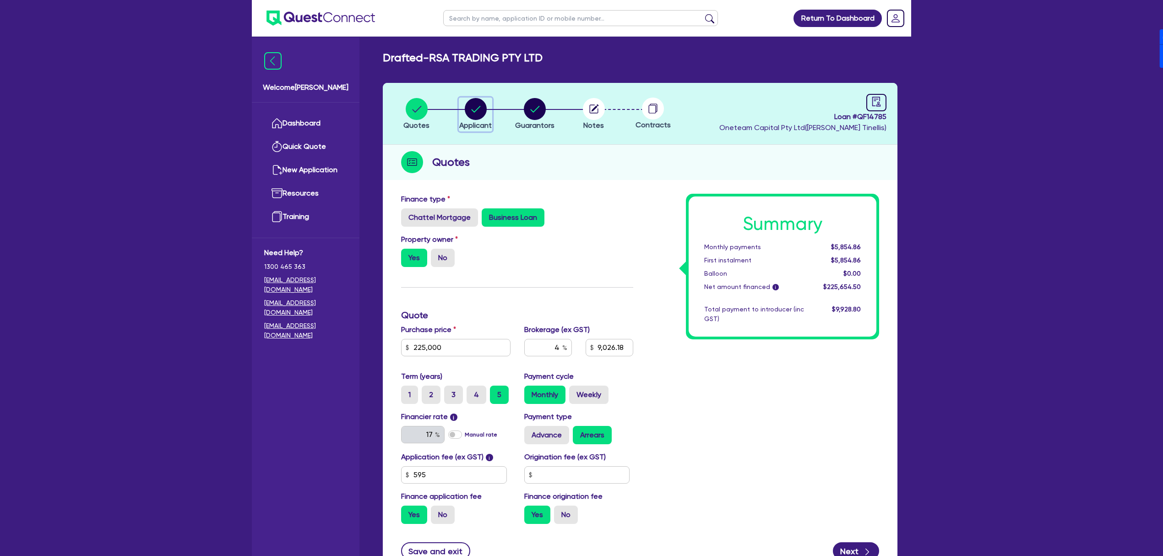
click at [484, 109] on circle "button" at bounding box center [476, 109] width 22 height 22
select select "COMPANY"
select select "ACCOMODATION_FOOD"
select select "RESTAURANTS"
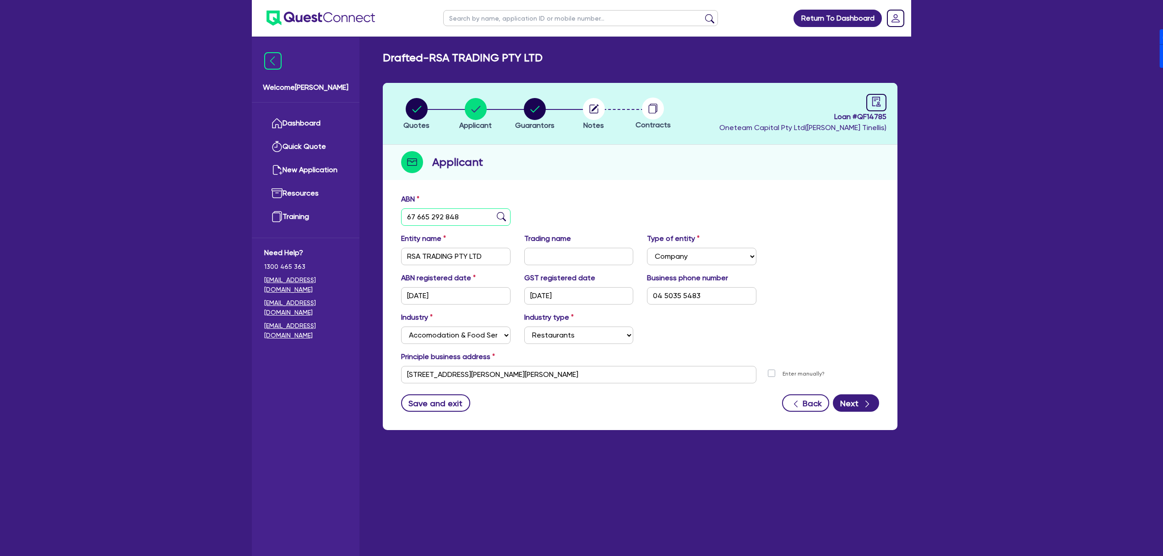
click at [485, 220] on input "67 665 292 848" at bounding box center [455, 216] width 109 height 17
click at [569, 189] on div "ABN 67 665 292 848 Entity name RSA TRADING PTY LTD Trading name Type of entity …" at bounding box center [640, 309] width 515 height 241
click at [531, 114] on circle "button" at bounding box center [535, 109] width 22 height 22
select select "MR"
select select "[GEOGRAPHIC_DATA]"
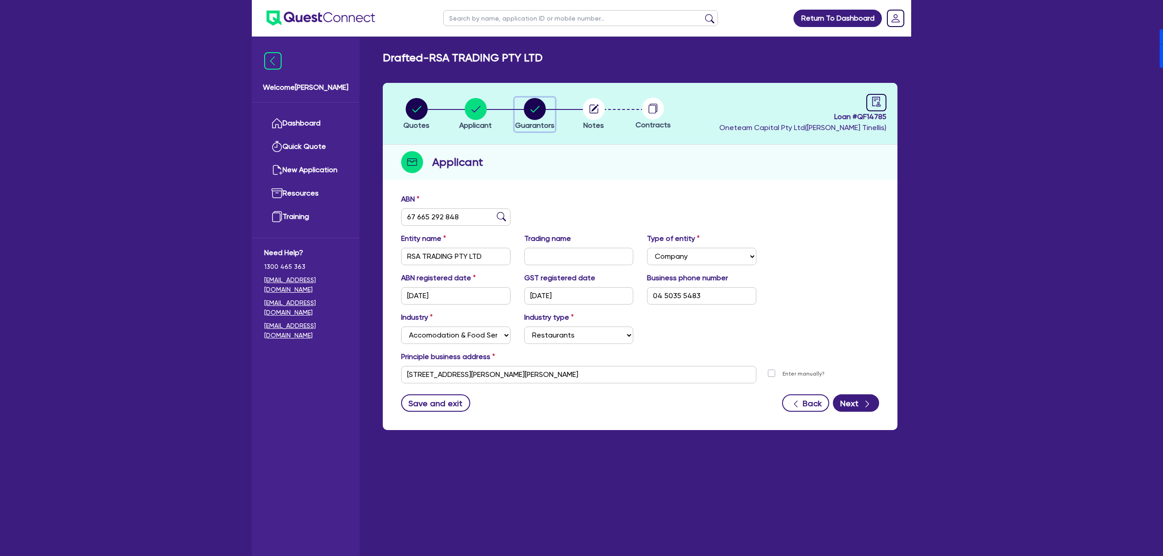
select select "SINGLE"
select select "MR"
select select "[GEOGRAPHIC_DATA]"
select select "SINGLE"
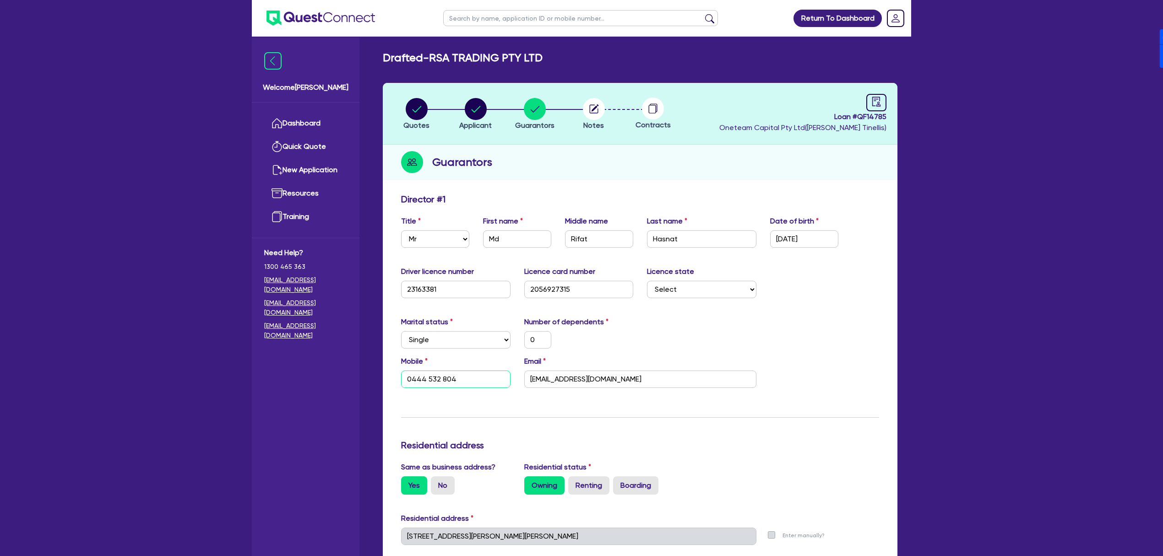
click at [471, 375] on input "0444 532 804" at bounding box center [455, 378] width 109 height 17
click at [642, 372] on input "[EMAIL_ADDRESS][DOMAIN_NAME]" at bounding box center [640, 378] width 232 height 17
